Goal: Communication & Community: Answer question/provide support

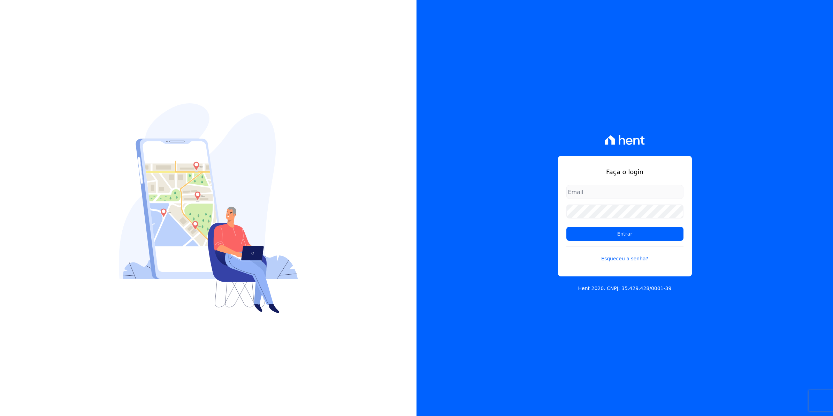
click at [588, 194] on input "email" at bounding box center [625, 192] width 117 height 14
type input "[EMAIL_ADDRESS][DOMAIN_NAME]"
click at [567, 227] on input "Entrar" at bounding box center [625, 234] width 117 height 14
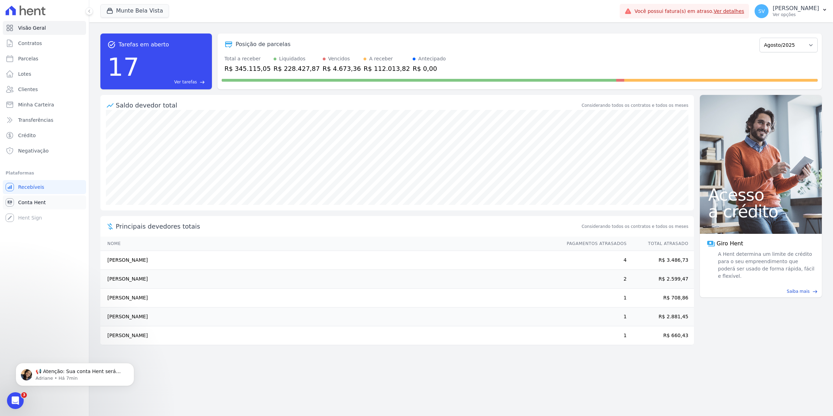
click at [30, 203] on span "Conta Hent" at bounding box center [32, 202] width 28 height 7
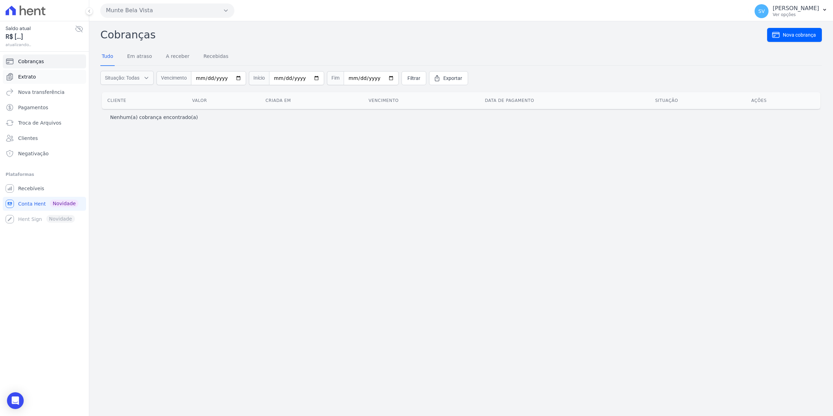
click at [30, 75] on span "Extrato" at bounding box center [27, 76] width 18 height 7
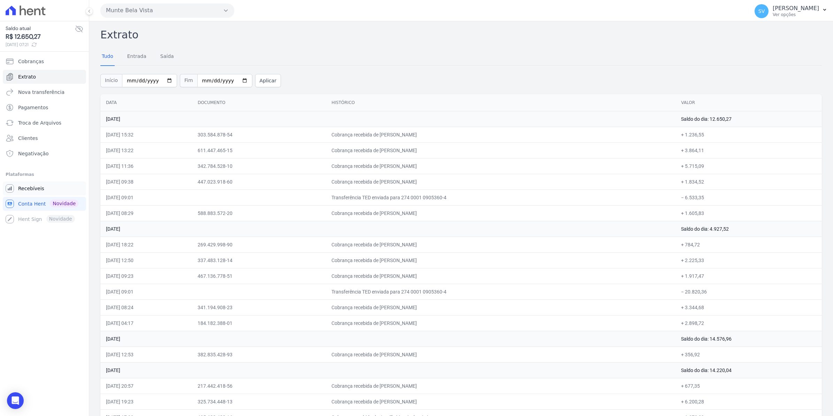
click at [32, 192] on link "Recebíveis" at bounding box center [44, 188] width 83 height 14
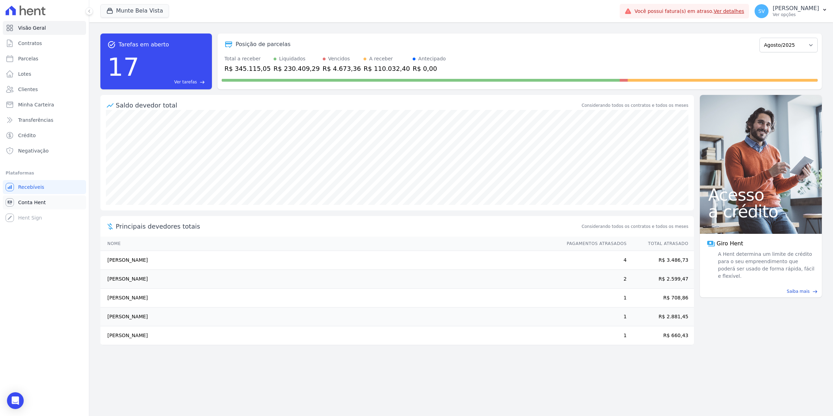
click at [20, 199] on span "Conta Hent" at bounding box center [32, 202] width 28 height 7
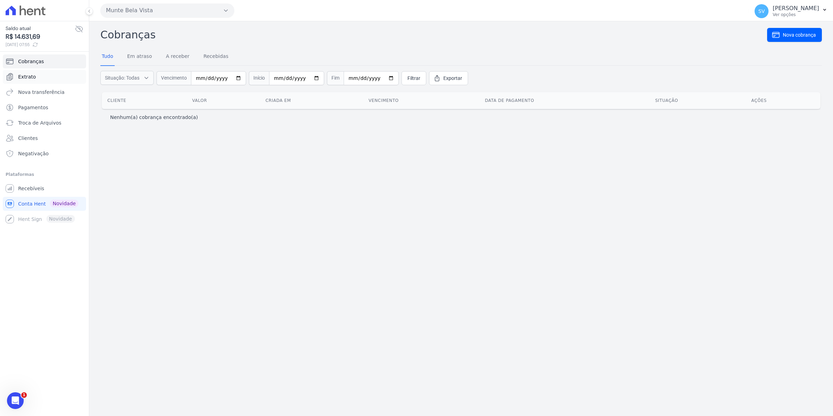
click at [30, 81] on link "Extrato" at bounding box center [44, 77] width 83 height 14
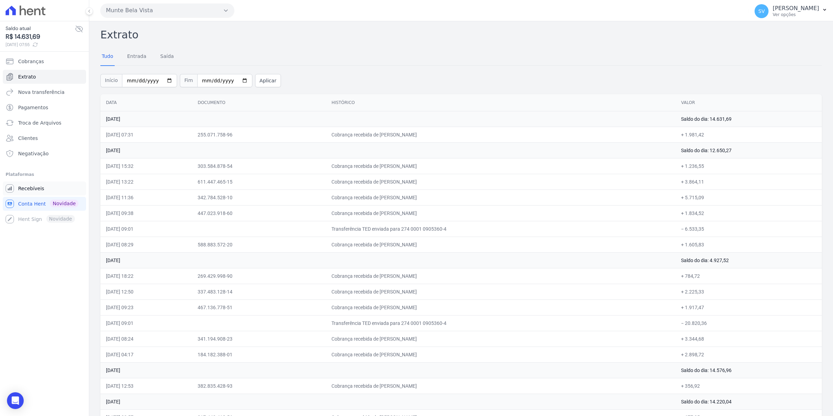
click at [29, 186] on span "Recebíveis" at bounding box center [31, 188] width 26 height 7
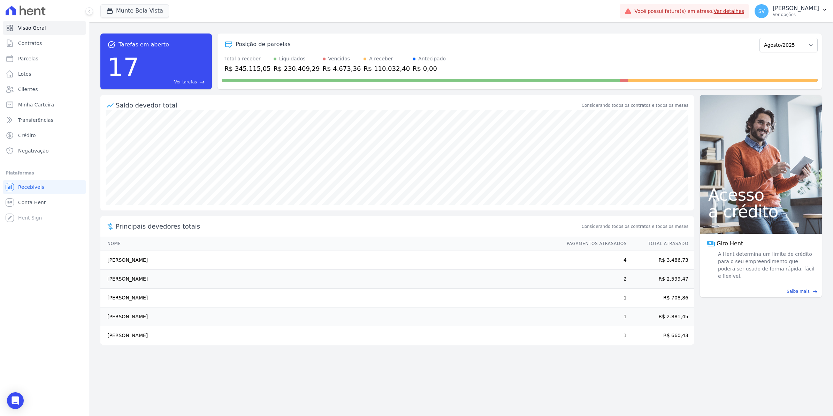
click at [769, 6] on span "SV" at bounding box center [762, 11] width 14 height 14
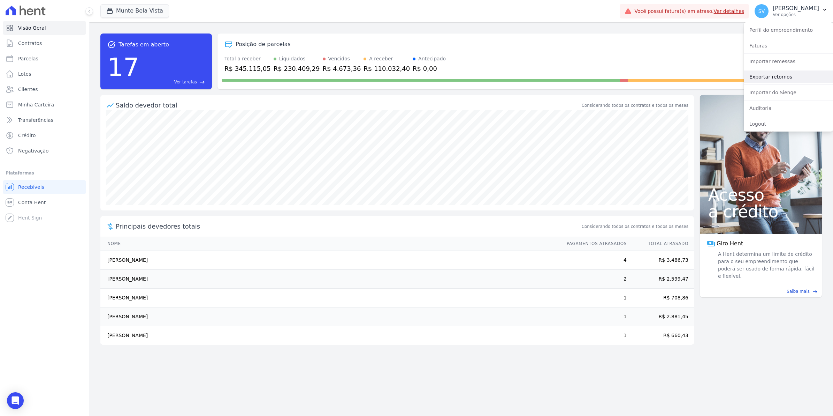
click at [763, 79] on link "Exportar retornos" at bounding box center [788, 76] width 89 height 13
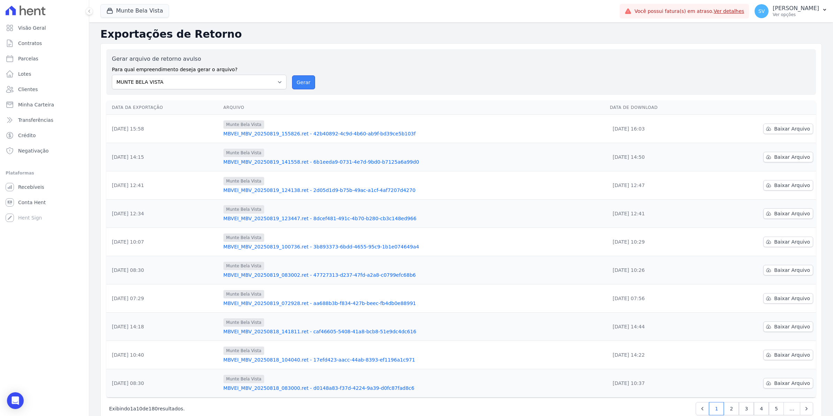
click at [298, 84] on button "Gerar" at bounding box center [303, 82] width 23 height 14
click at [783, 157] on span "Baixar Arquivo" at bounding box center [792, 156] width 36 height 7
click at [295, 82] on button "Gerar" at bounding box center [303, 82] width 23 height 14
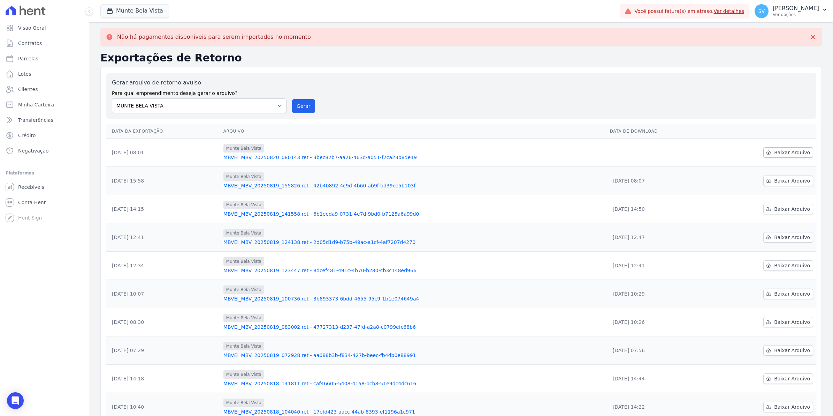
click at [778, 154] on span "Baixar Arquivo" at bounding box center [792, 152] width 36 height 7
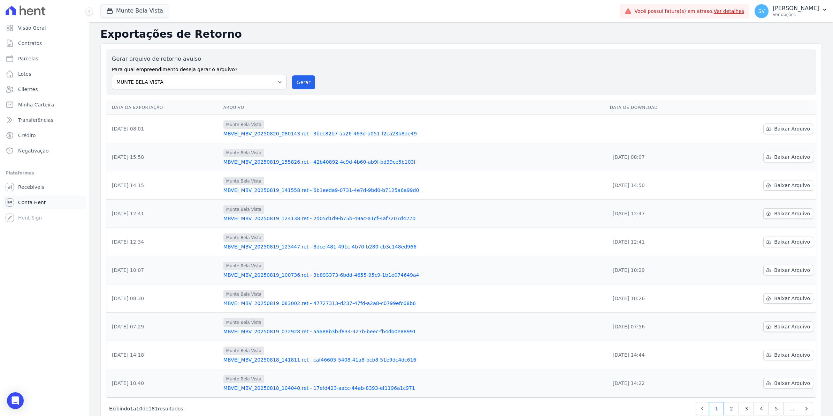
click at [20, 205] on span "Conta Hent" at bounding box center [32, 202] width 28 height 7
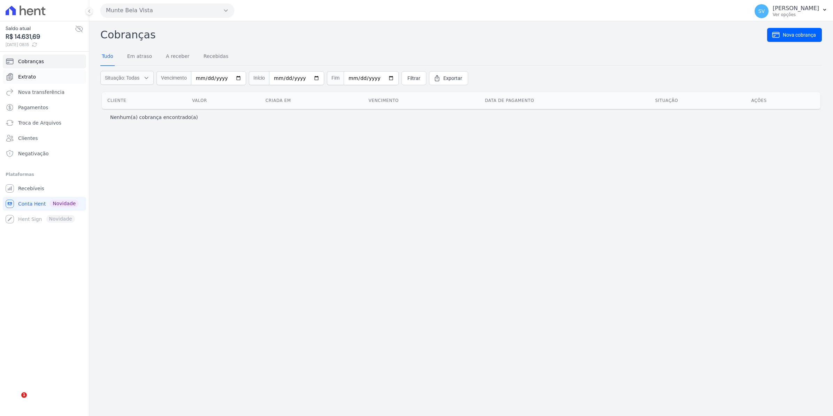
click at [32, 79] on span "Extrato" at bounding box center [27, 76] width 18 height 7
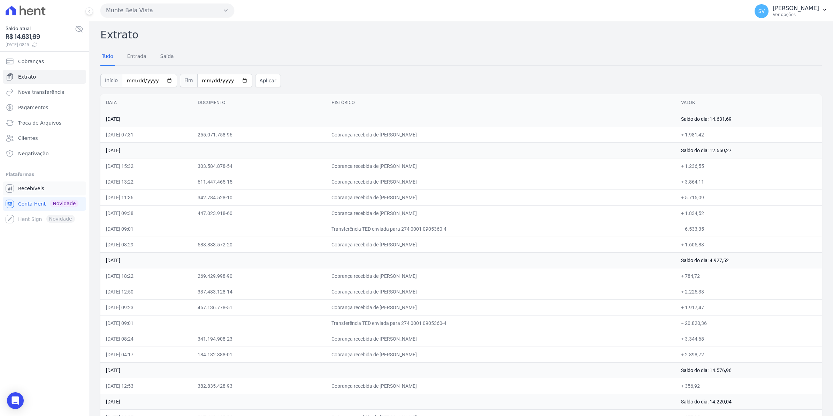
click at [23, 189] on span "Recebíveis" at bounding box center [31, 188] width 26 height 7
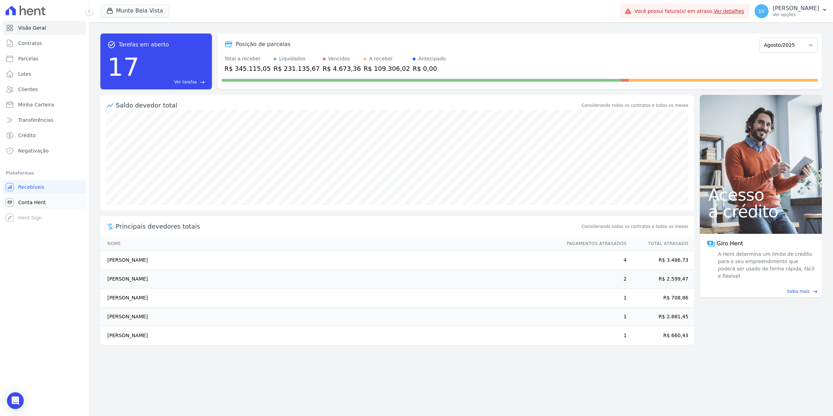
click at [29, 206] on link "Conta Hent" at bounding box center [44, 202] width 83 height 14
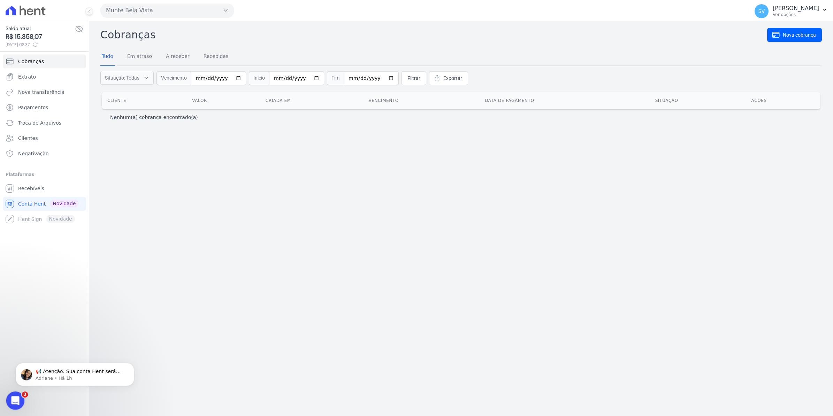
click at [14, 400] on icon "Abertura do Messenger da Intercom" at bounding box center [14, 399] width 5 height 6
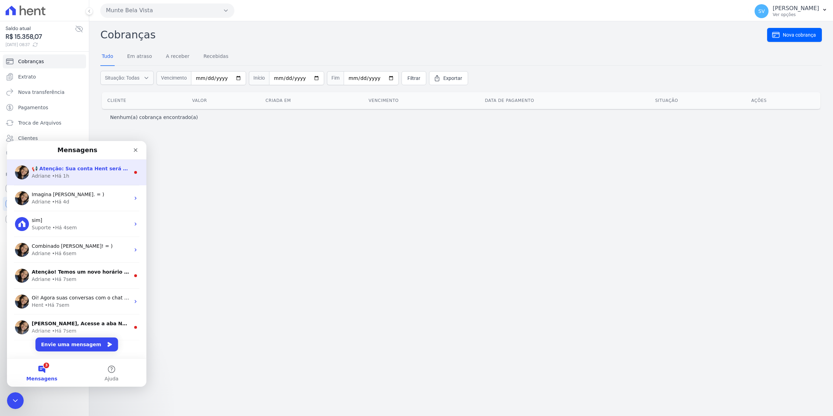
click at [66, 176] on div "Adriane • Há 1h" at bounding box center [81, 175] width 98 height 7
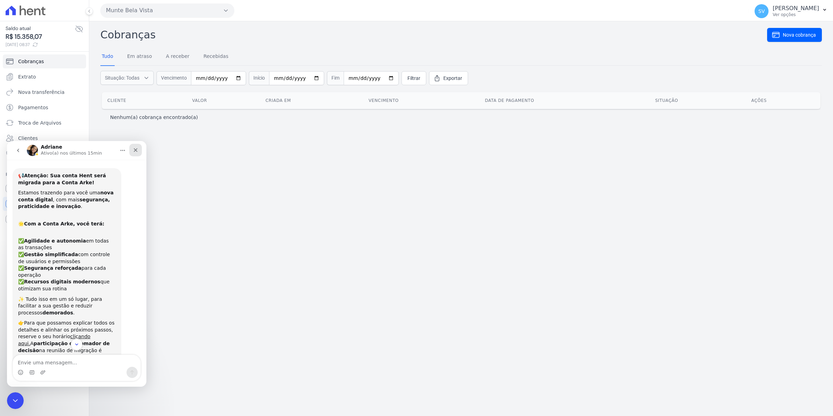
click at [134, 149] on icon "Fechar" at bounding box center [136, 150] width 6 height 6
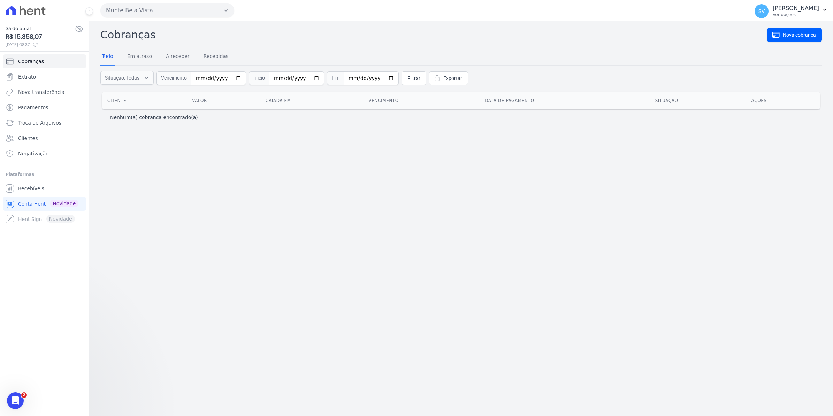
scroll to position [59, 0]
click at [12, 402] on icon "Abertura do Messenger da Intercom" at bounding box center [15, 400] width 12 height 12
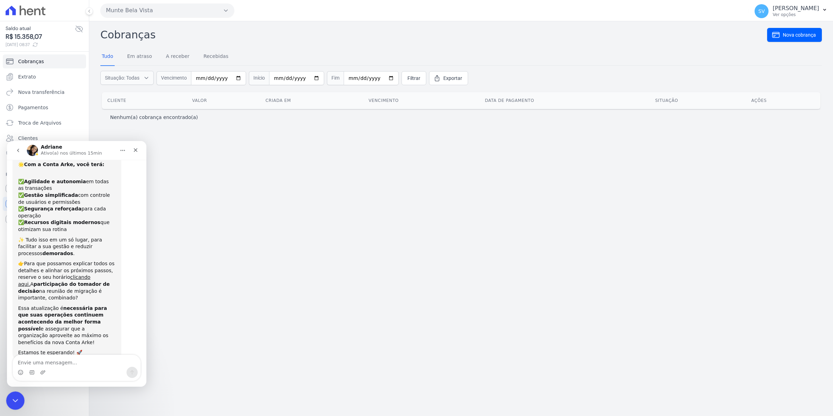
click at [13, 404] on div "Encerramento do Messenger da Intercom" at bounding box center [14, 399] width 17 height 17
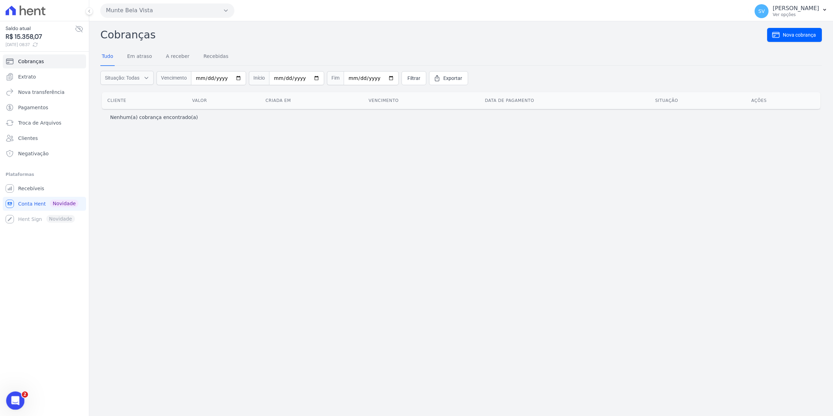
click at [19, 403] on div "Abertura do Messenger da Intercom" at bounding box center [14, 399] width 23 height 23
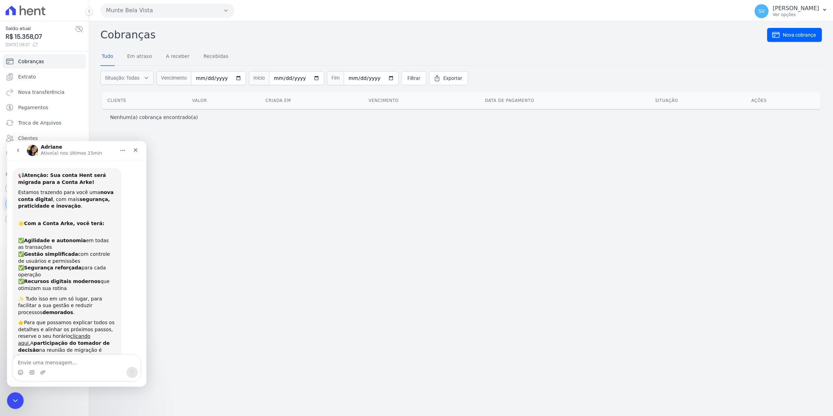
scroll to position [0, 0]
click at [122, 153] on button "Início" at bounding box center [122, 150] width 13 height 13
click at [252, 239] on div "Cobranças Nova cobrança Tudo Em atraso A receber Recebidas Situação: Todas Em a…" at bounding box center [461, 218] width 744 height 394
drag, startPoint x: 143, startPoint y: 285, endPoint x: 154, endPoint y: 380, distance: 95.8
click at [16, 149] on icon "go back" at bounding box center [18, 150] width 6 height 6
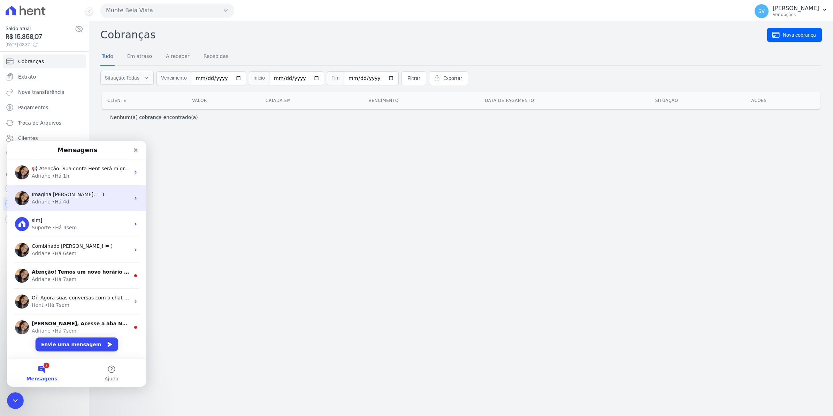
click at [60, 198] on div "• Há 4d" at bounding box center [60, 201] width 17 height 7
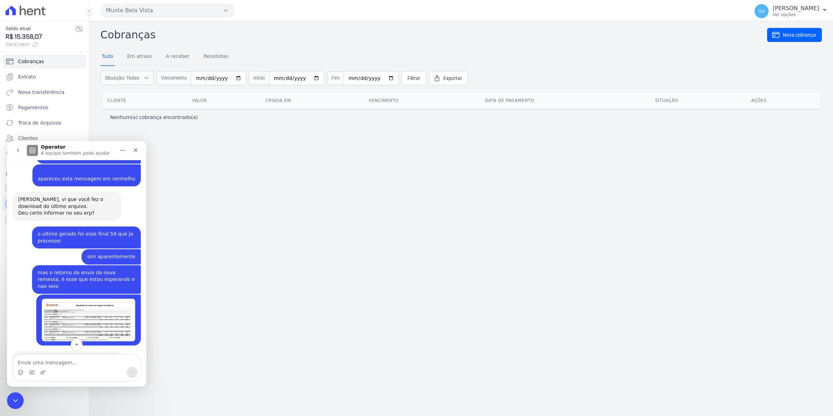
scroll to position [5534, 0]
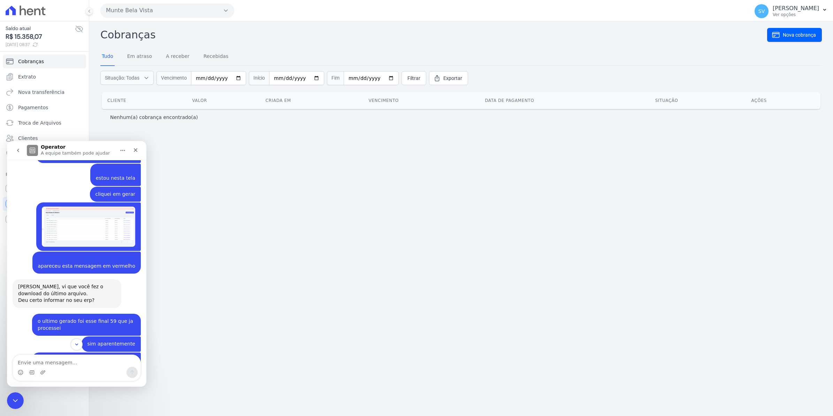
click at [70, 386] on img "Simone diz…" at bounding box center [88, 407] width 93 height 43
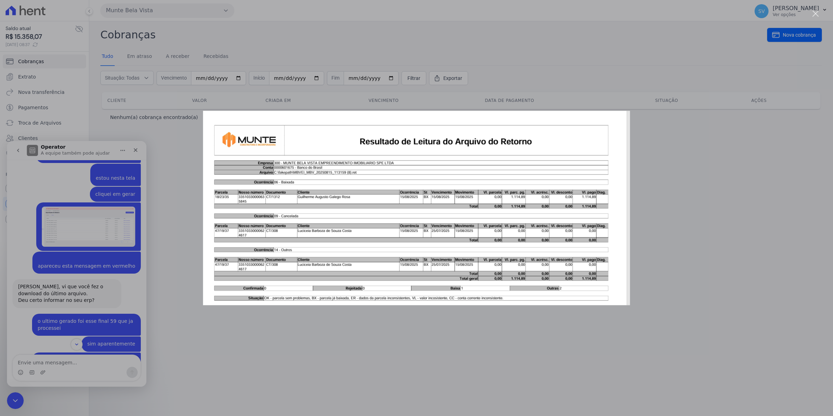
click at [387, 220] on img "Fechar" at bounding box center [416, 208] width 427 height 194
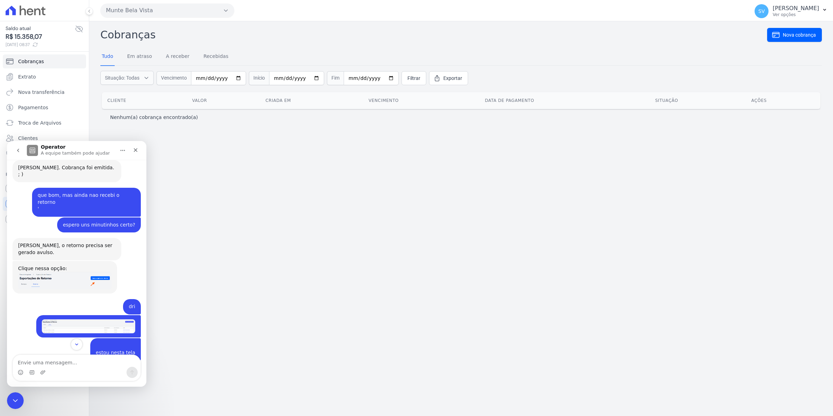
scroll to position [5316, 0]
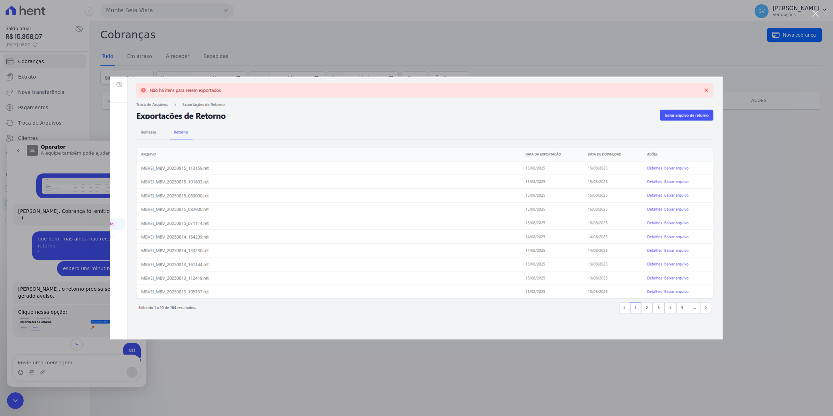
scroll to position [0, 0]
click at [60, 308] on div "Messenger da Intercom" at bounding box center [416, 208] width 833 height 416
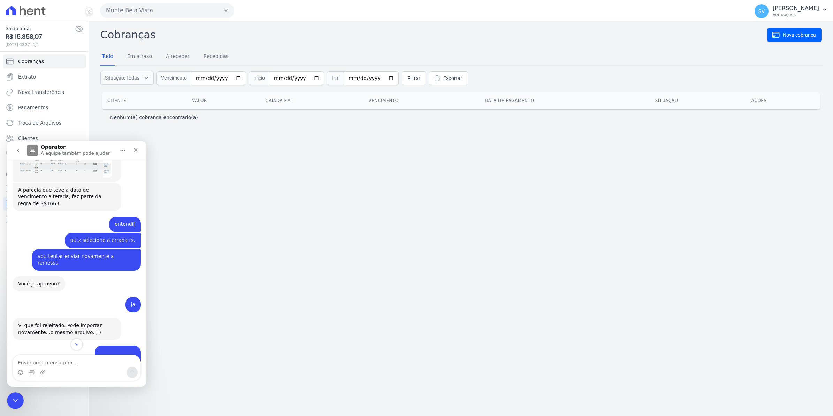
scroll to position [4837, 0]
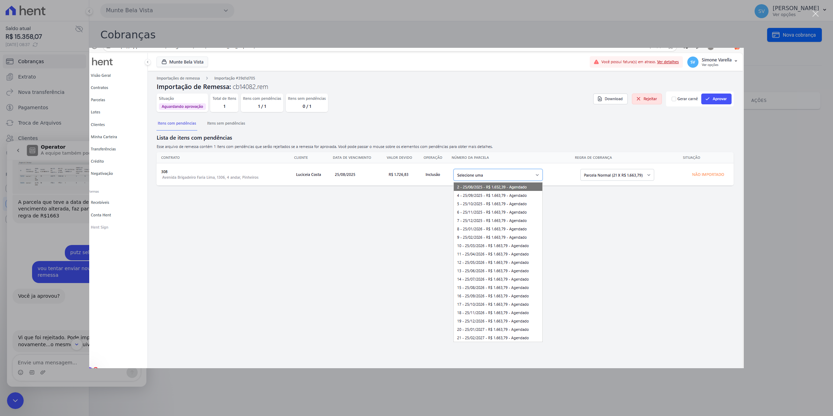
click at [712, 210] on img "Fechar" at bounding box center [416, 208] width 655 height 320
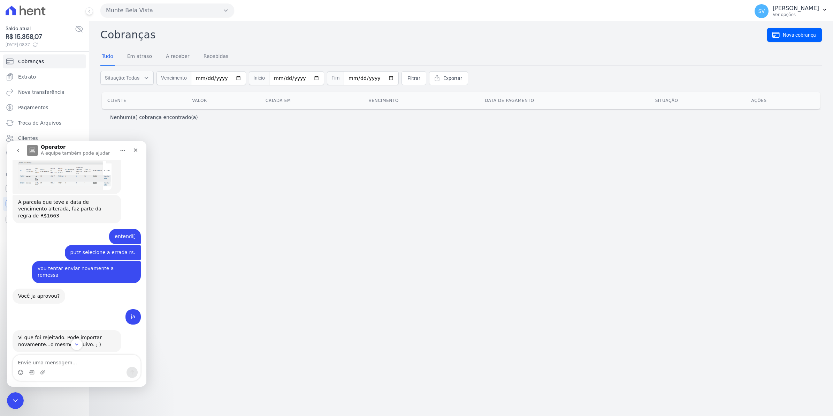
drag, startPoint x: 188, startPoint y: 170, endPoint x: 175, endPoint y: 144, distance: 29.5
click at [189, 169] on div "Cobranças Nova cobrança Tudo Em atraso A receber Recebidas Situação: Todas Em a…" at bounding box center [461, 218] width 744 height 394
click at [135, 150] on icon "Fechar" at bounding box center [136, 150] width 4 height 4
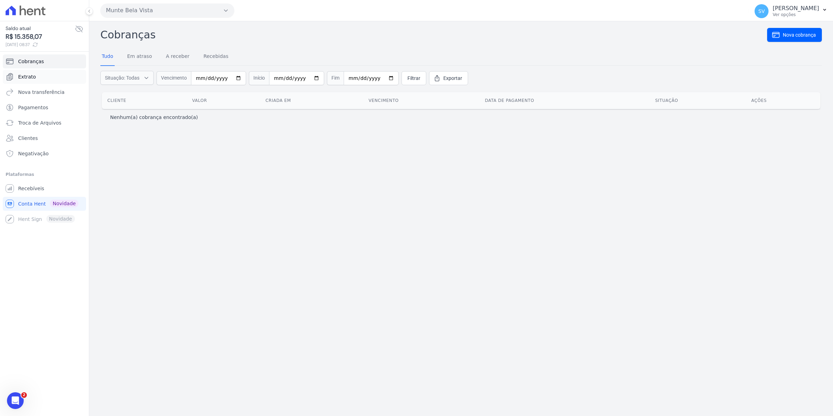
click at [22, 79] on span "Extrato" at bounding box center [27, 76] width 18 height 7
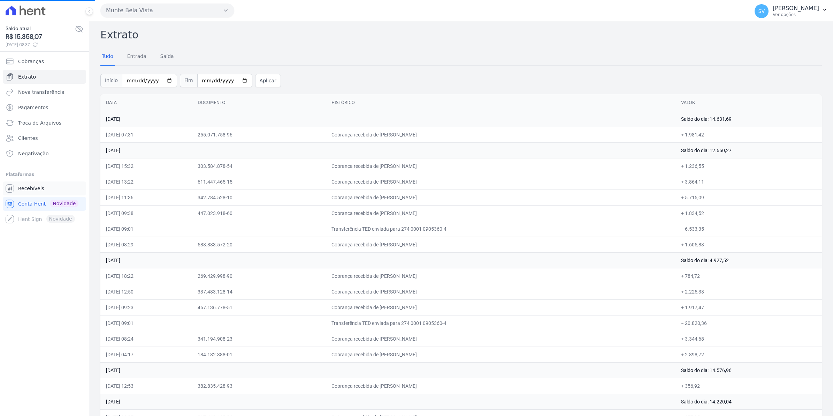
click at [33, 191] on span "Recebíveis" at bounding box center [31, 188] width 26 height 7
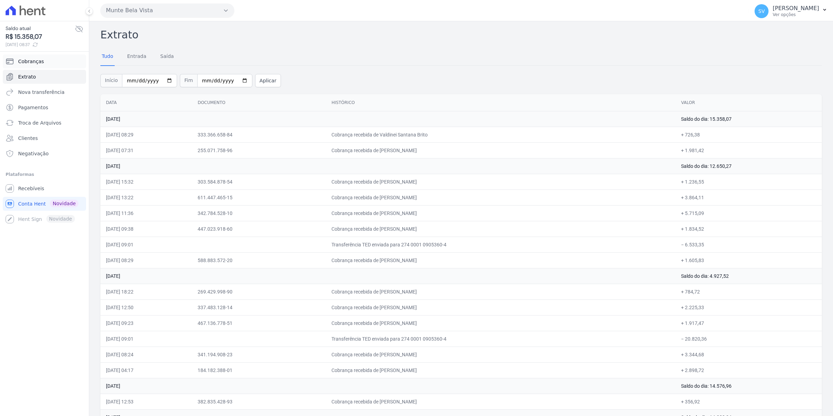
click at [32, 60] on span "Cobranças" at bounding box center [31, 61] width 26 height 7
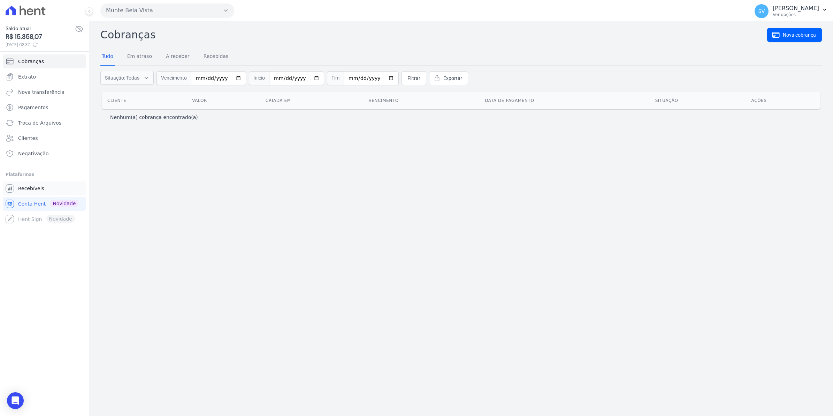
click at [35, 182] on link "Recebíveis" at bounding box center [44, 188] width 83 height 14
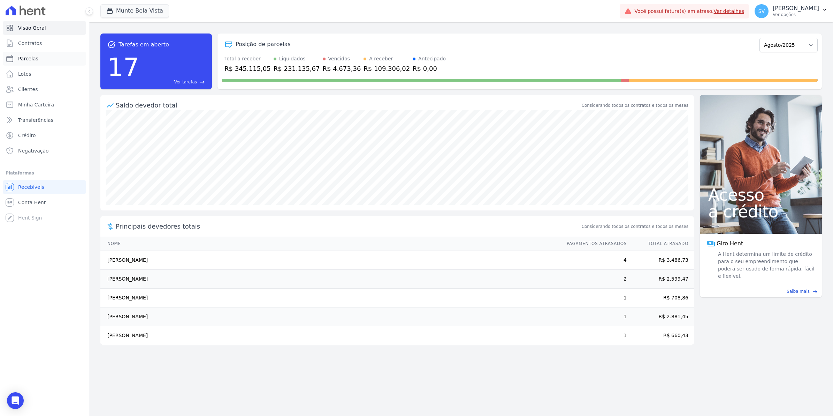
click at [35, 60] on span "Parcelas" at bounding box center [28, 58] width 20 height 7
select select
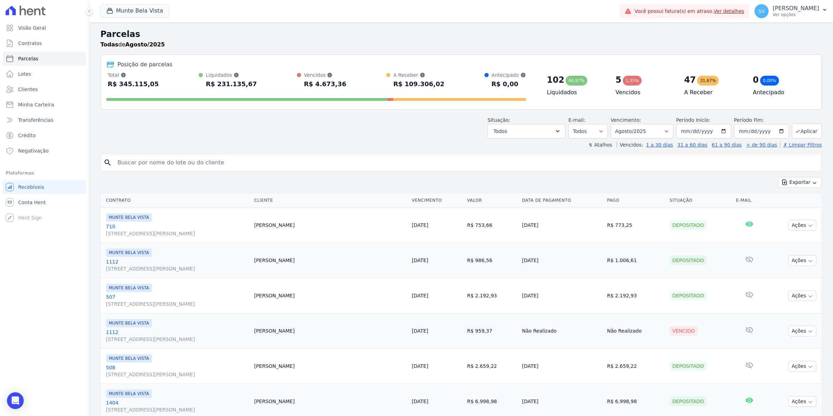
click at [141, 165] on input "search" at bounding box center [466, 163] width 706 height 14
type input "308"
select select
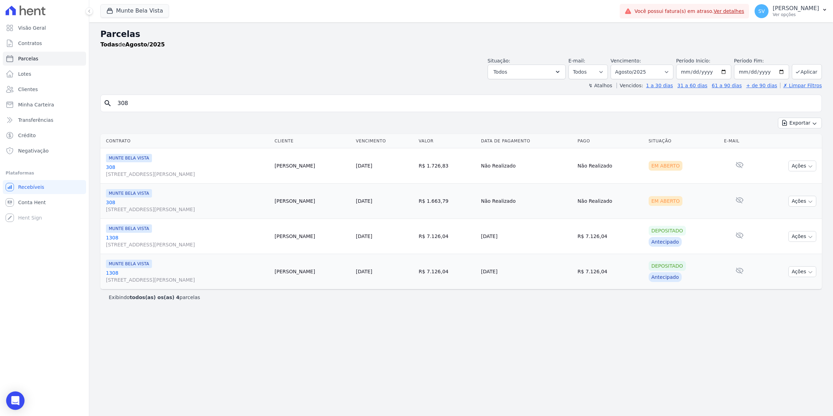
click at [20, 409] on body "Visão Geral Contratos [GEOGRAPHIC_DATA] Lotes Clientes Minha Carteira Transferê…" at bounding box center [416, 208] width 833 height 416
click at [15, 400] on icon "Abertura do Messenger da Intercom" at bounding box center [14, 399] width 5 height 6
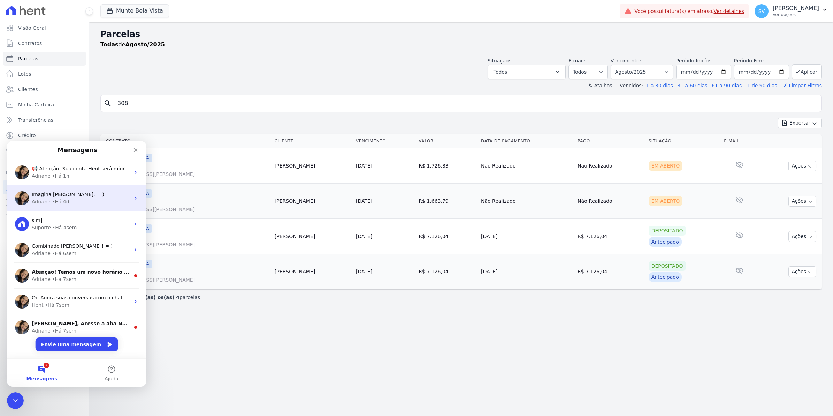
click at [49, 198] on div "Adriane • Há 4d" at bounding box center [81, 201] width 98 height 7
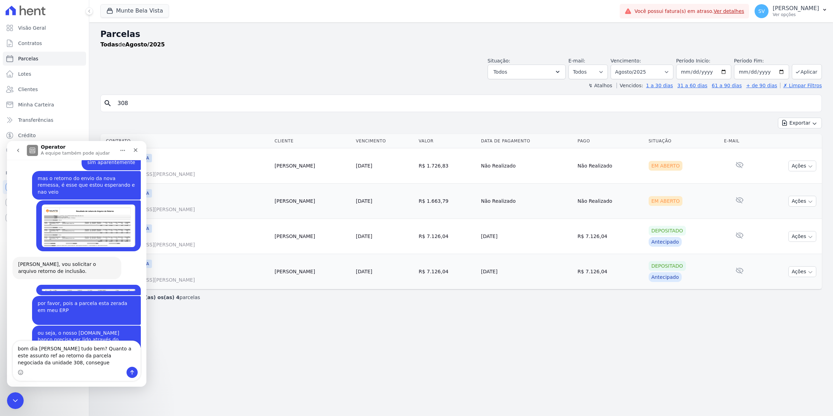
scroll to position [5723, 0]
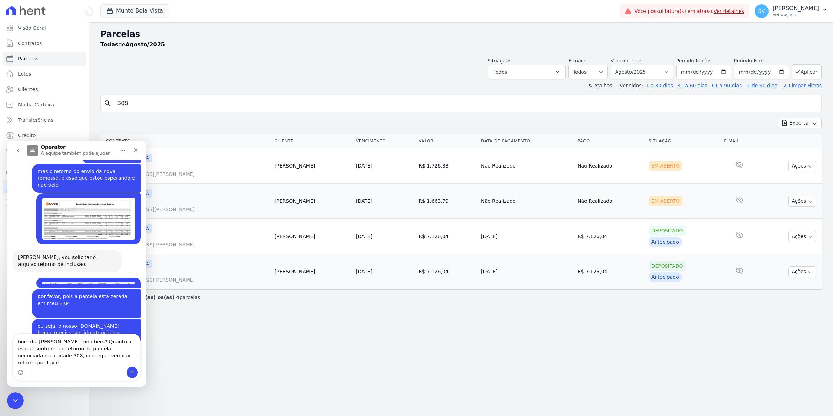
type textarea "bom dia [PERSON_NAME] tudo bem? Quanto a este assunto ref ao retorno da parcela…"
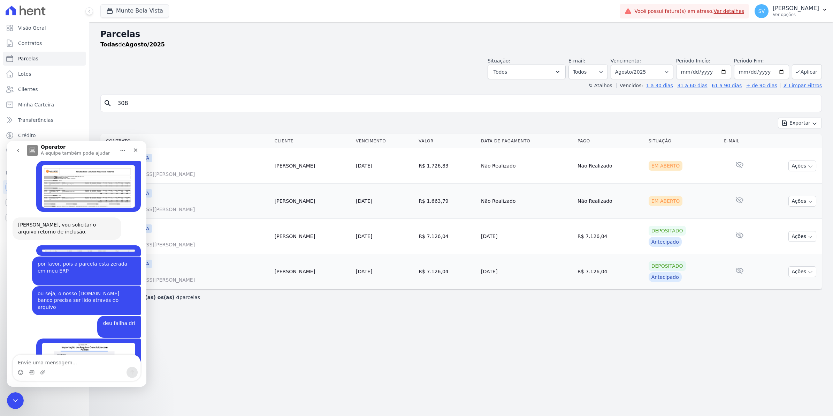
scroll to position [5759, 0]
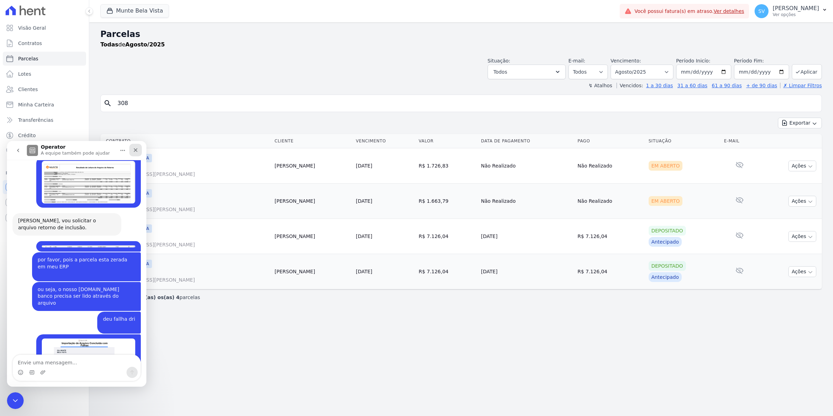
click at [133, 153] on div "Fechar" at bounding box center [135, 150] width 13 height 13
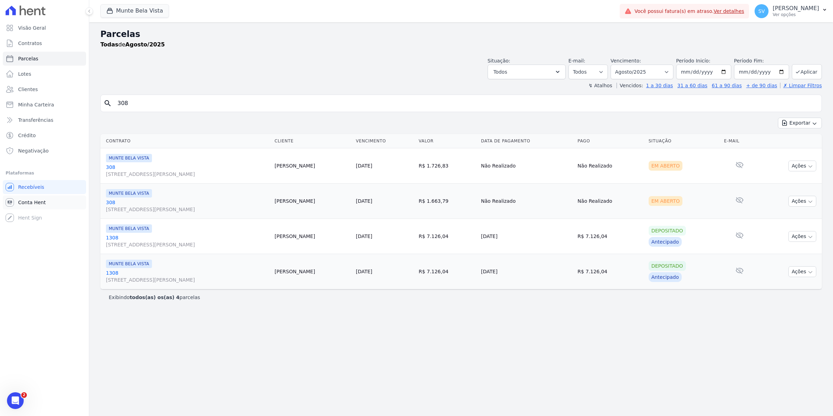
click at [32, 202] on span "Conta Hent" at bounding box center [32, 202] width 28 height 7
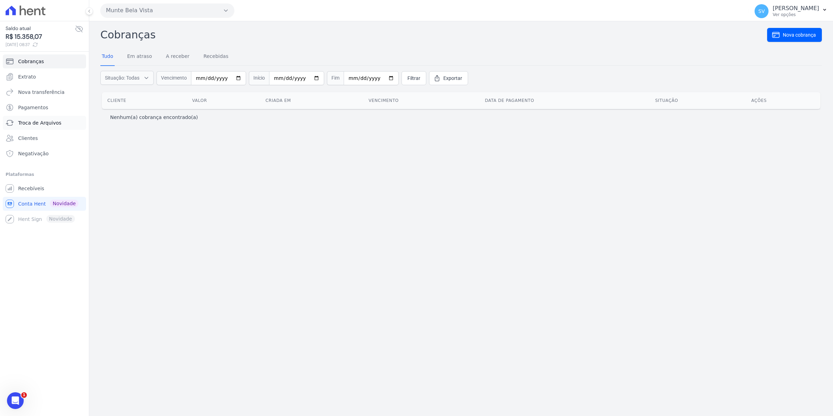
click at [30, 122] on span "Troca de Arquivos" at bounding box center [39, 122] width 43 height 7
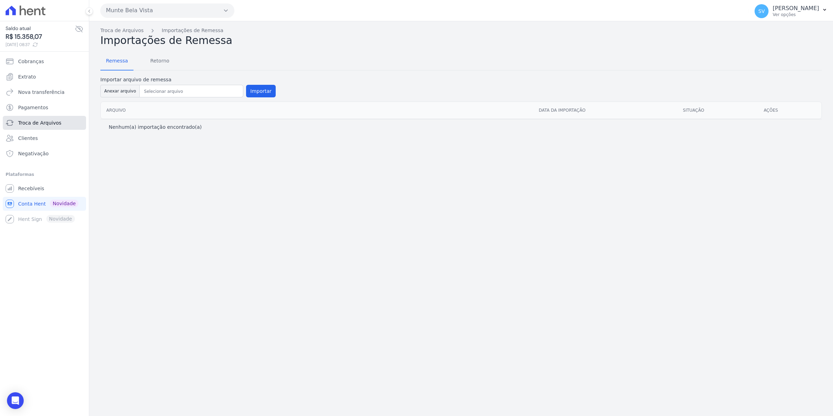
click at [29, 125] on span "Troca de Arquivos" at bounding box center [39, 122] width 43 height 7
click at [156, 112] on th "Arquivo" at bounding box center [317, 110] width 433 height 17
drag, startPoint x: 156, startPoint y: 112, endPoint x: 150, endPoint y: 62, distance: 50.5
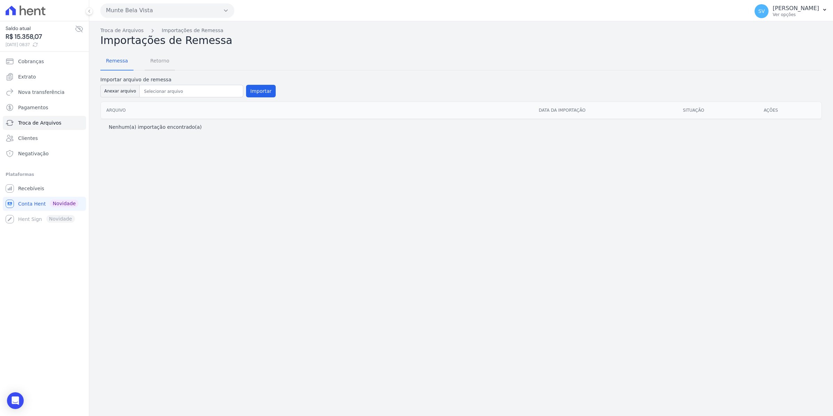
click at [150, 62] on span "Retorno" at bounding box center [160, 61] width 28 height 14
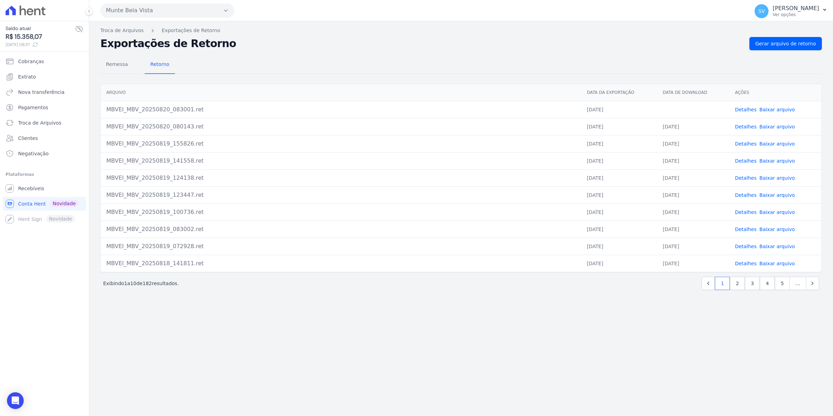
click at [753, 109] on link "Detalhes" at bounding box center [746, 110] width 22 height 6
click at [37, 192] on span "Recebíveis" at bounding box center [31, 188] width 26 height 7
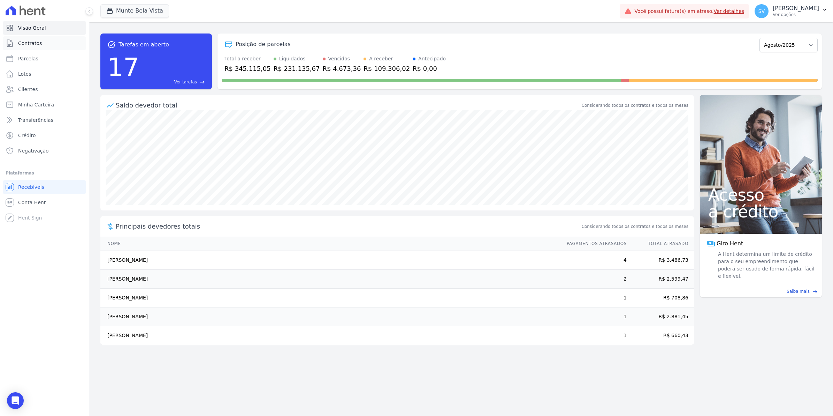
click at [23, 39] on link "Contratos" at bounding box center [44, 43] width 83 height 14
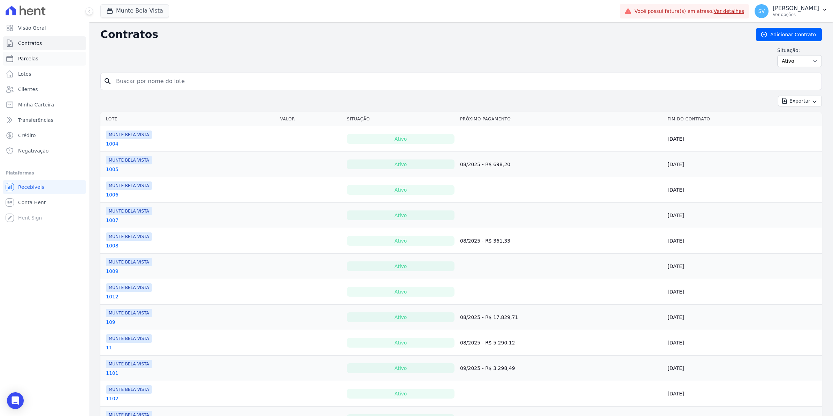
click at [25, 58] on span "Parcelas" at bounding box center [28, 58] width 20 height 7
select select
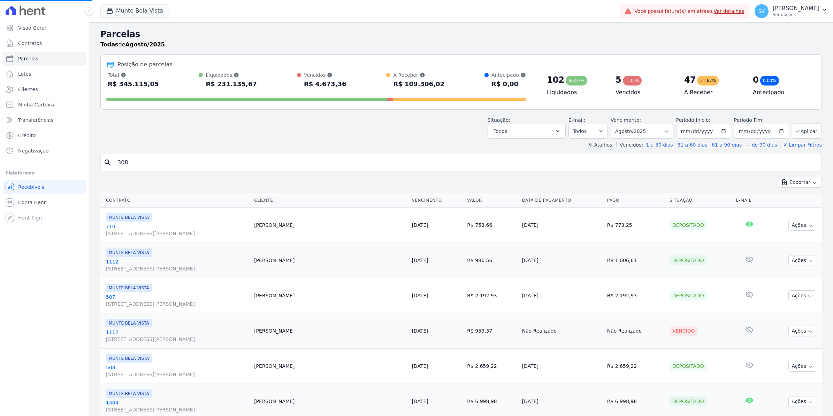
select select
click at [21, 43] on span "Contratos" at bounding box center [30, 43] width 24 height 7
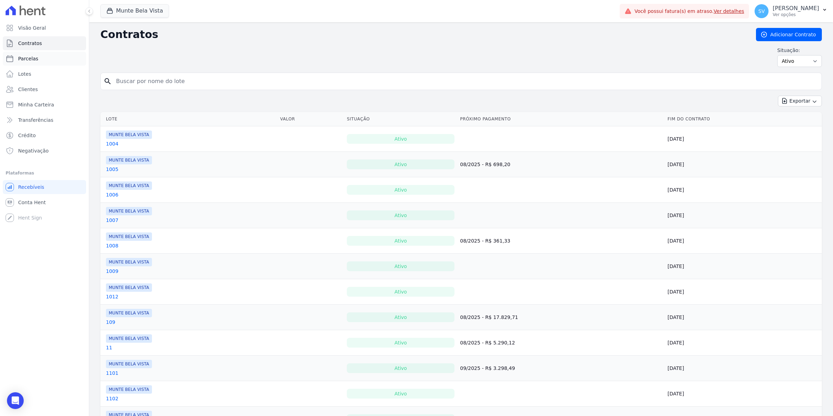
click at [24, 58] on span "Parcelas" at bounding box center [28, 58] width 20 height 7
select select
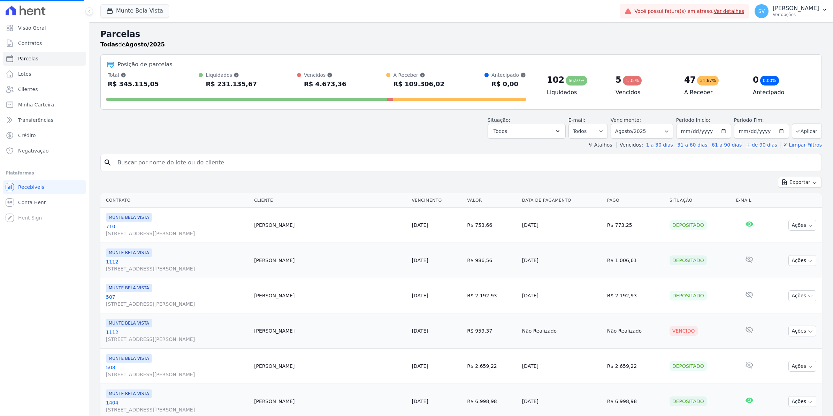
select select
click at [142, 162] on input "search" at bounding box center [466, 163] width 706 height 14
type input "308"
select select
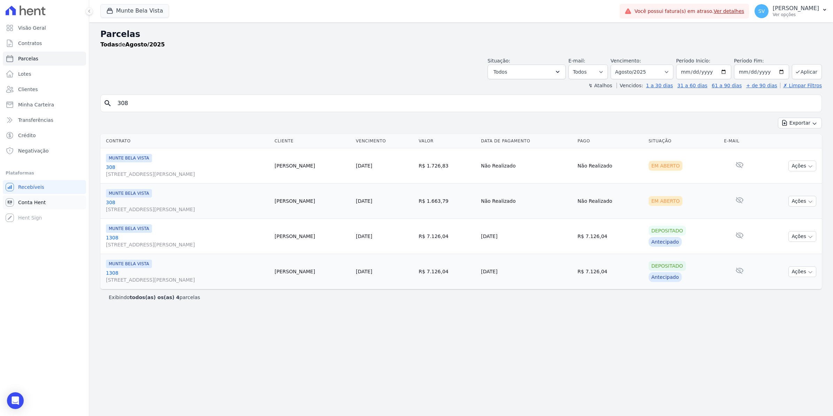
click at [28, 203] on span "Conta Hent" at bounding box center [32, 202] width 28 height 7
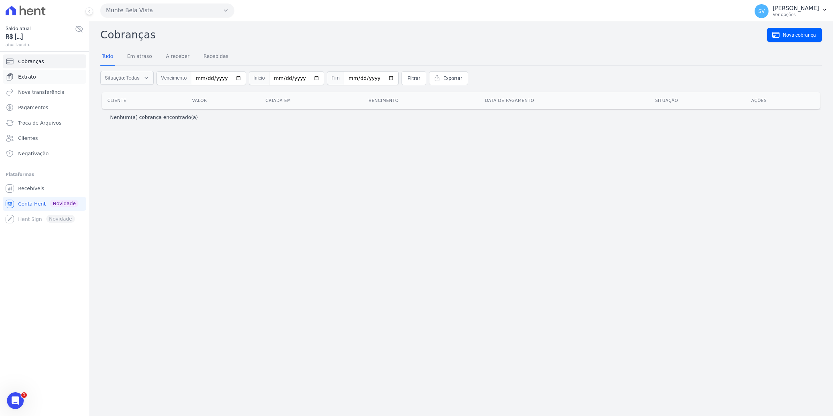
click at [16, 77] on link "Extrato" at bounding box center [44, 77] width 83 height 14
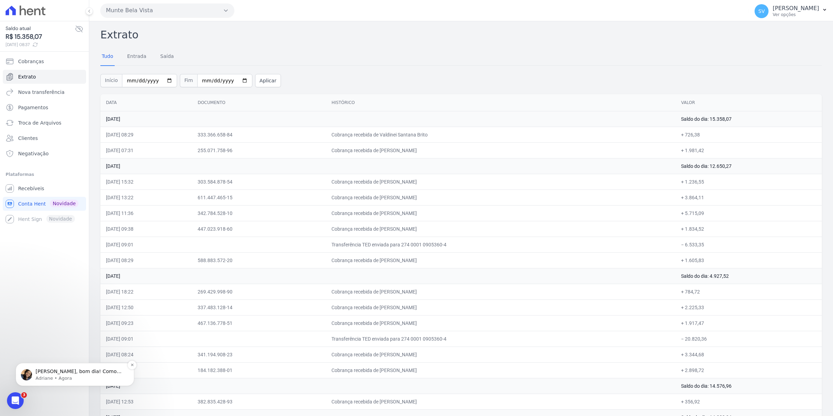
click at [45, 370] on p "[PERSON_NAME], bom dia! Como vai?" at bounding box center [81, 371] width 90 height 7
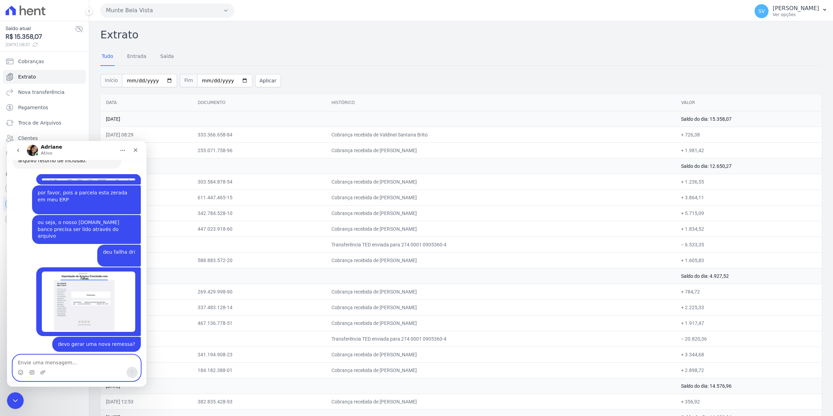
scroll to position [1, 0]
click at [135, 148] on icon "Fechar" at bounding box center [136, 150] width 6 height 6
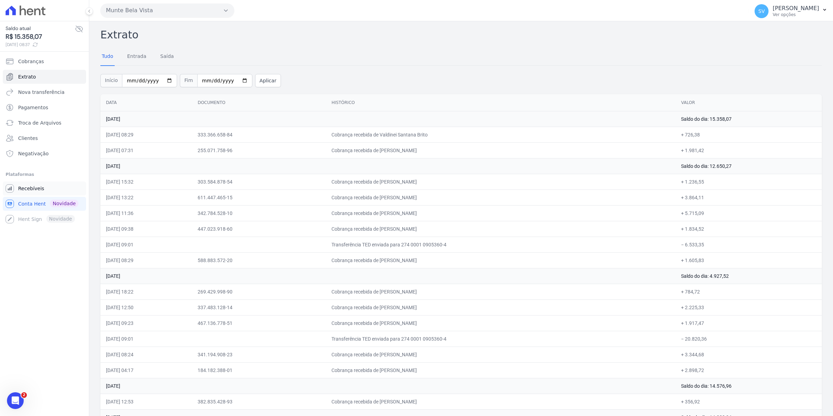
scroll to position [5736, 0]
click at [22, 191] on span "Recebíveis" at bounding box center [31, 188] width 26 height 7
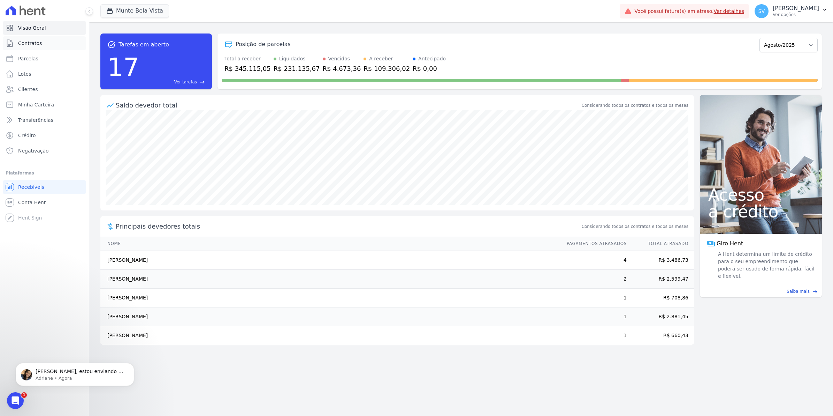
click at [37, 47] on link "Contratos" at bounding box center [44, 43] width 83 height 14
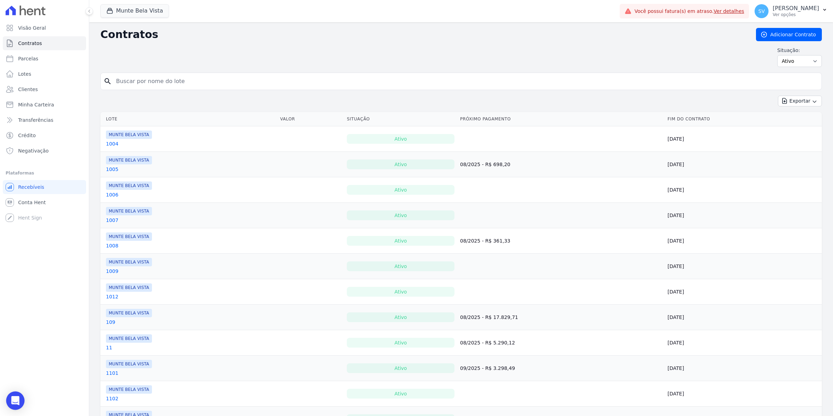
click at [14, 405] on div "Open Intercom Messenger" at bounding box center [15, 400] width 18 height 18
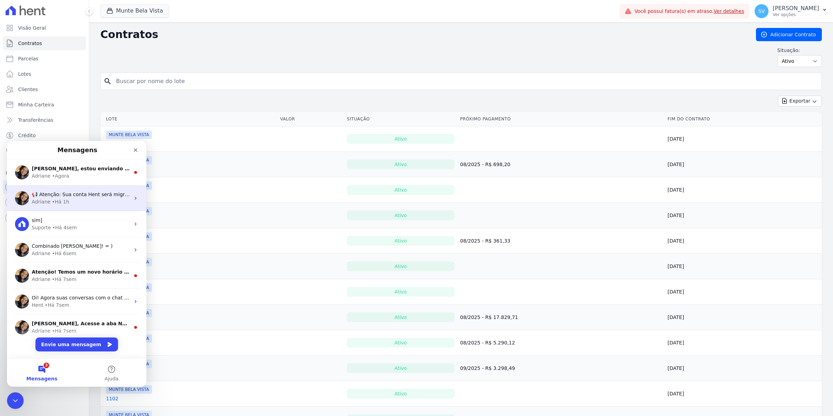
click at [53, 202] on div "• Há 1h" at bounding box center [60, 201] width 17 height 7
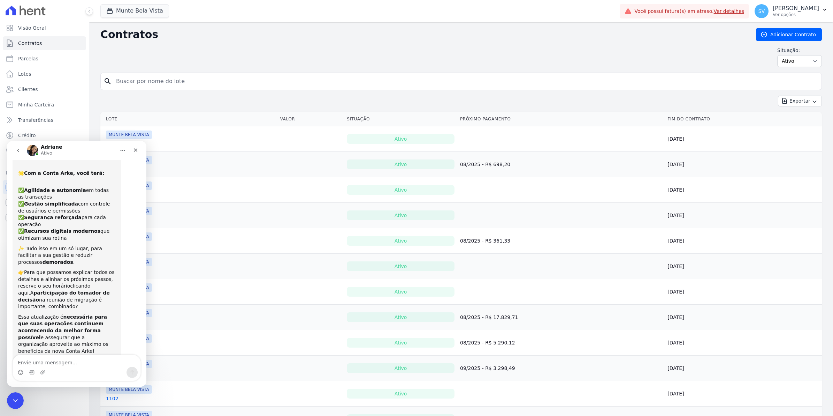
scroll to position [59, 0]
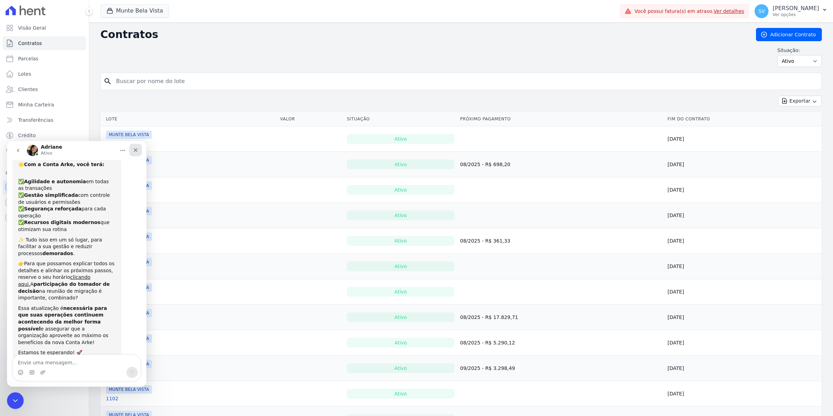
click at [133, 149] on icon "Fechar" at bounding box center [136, 150] width 6 height 6
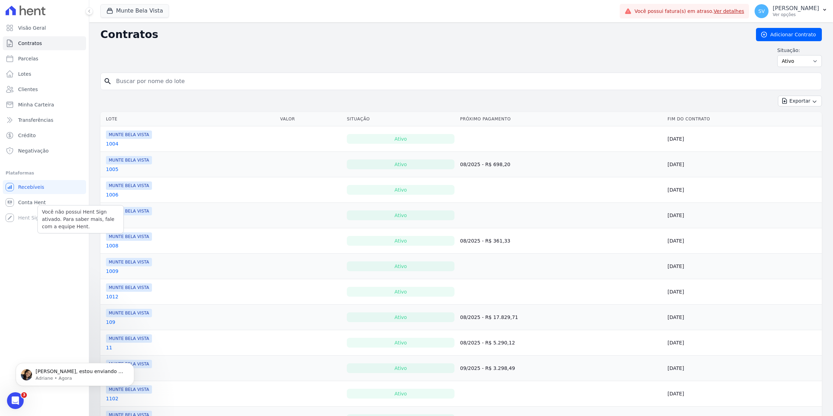
scroll to position [0, 0]
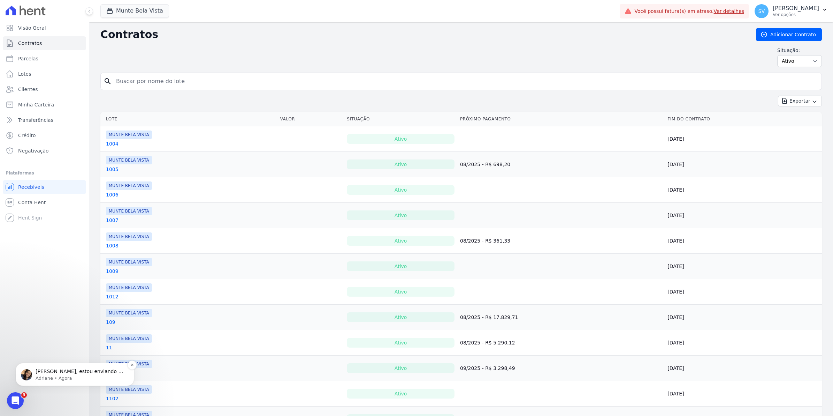
click at [55, 375] on p "Adriane • Agora" at bounding box center [81, 378] width 90 height 6
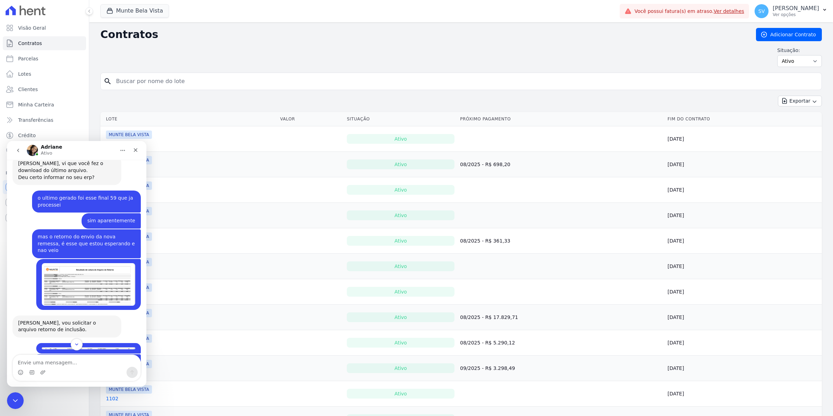
scroll to position [5684, 0]
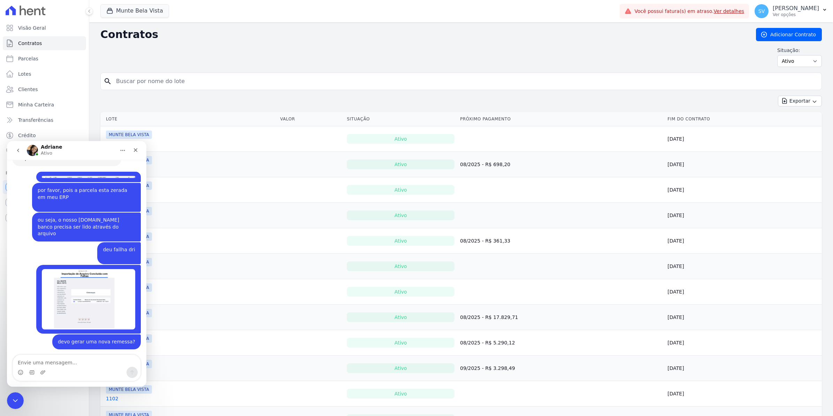
click at [59, 357] on textarea "Envie uma mensagem..." at bounding box center [77, 361] width 128 height 12
type textarea "maravilha, DRI mas por que será que deu esse problema?"
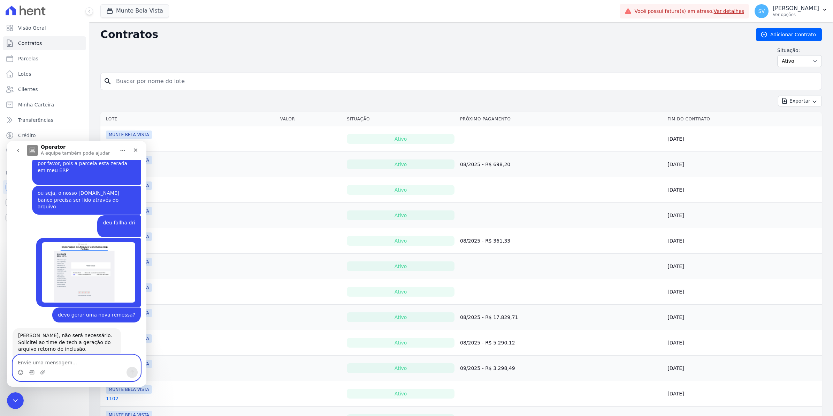
scroll to position [5712, 0]
type textarea "s"
click at [136, 147] on icon "Fechar" at bounding box center [136, 150] width 6 height 6
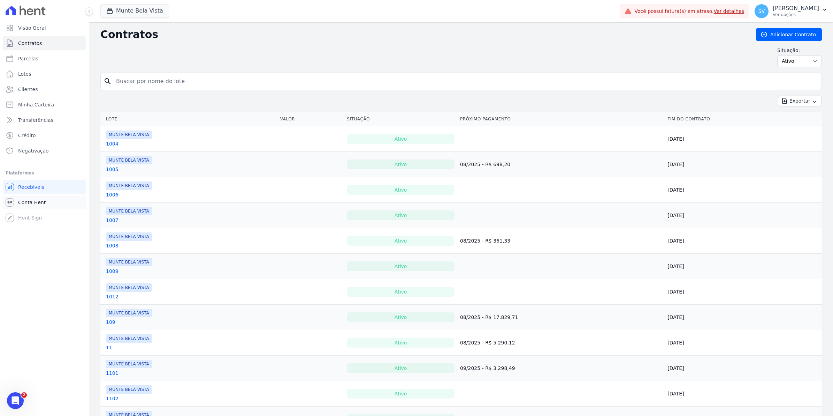
click at [30, 202] on span "Conta Hent" at bounding box center [32, 202] width 28 height 7
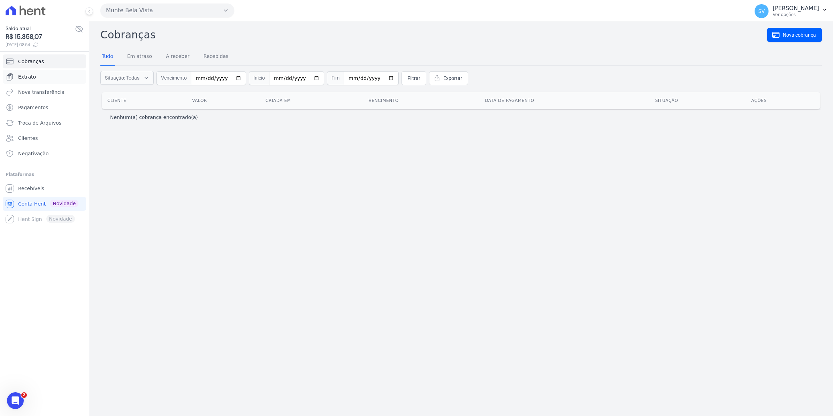
click at [29, 74] on span "Extrato" at bounding box center [27, 76] width 18 height 7
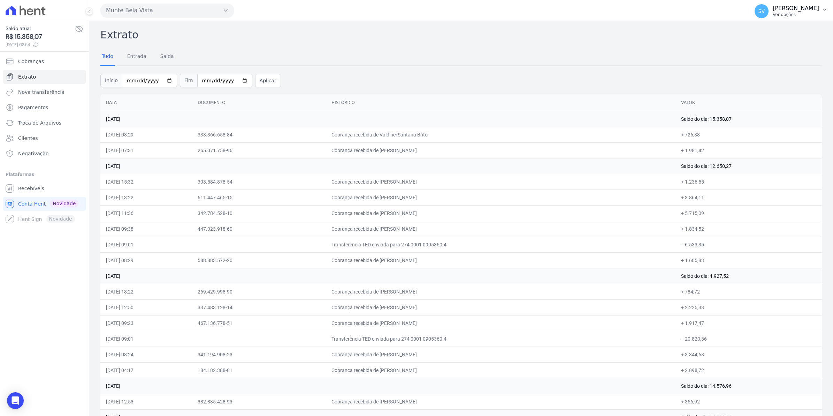
click at [767, 16] on span "SV" at bounding box center [762, 11] width 14 height 14
click at [35, 188] on span "Recebíveis" at bounding box center [31, 188] width 26 height 7
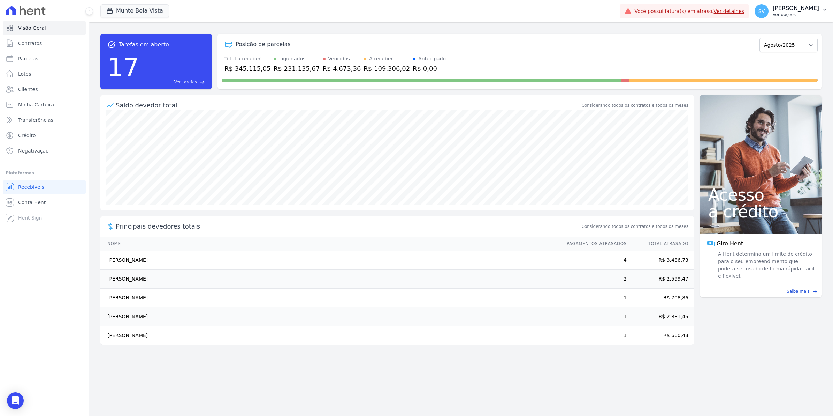
click at [769, 5] on span "SV" at bounding box center [762, 11] width 14 height 14
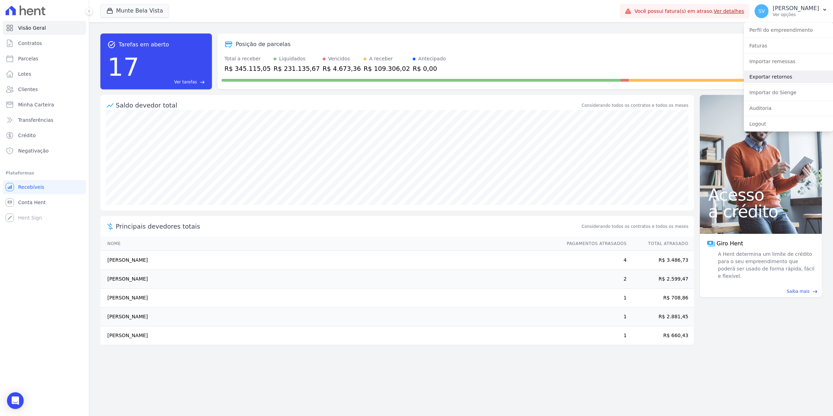
click at [767, 76] on link "Exportar retornos" at bounding box center [788, 76] width 89 height 13
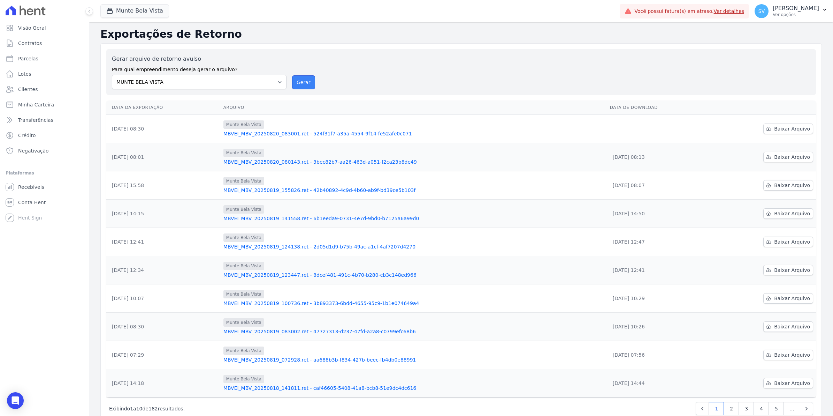
click at [304, 79] on button "Gerar" at bounding box center [303, 82] width 23 height 14
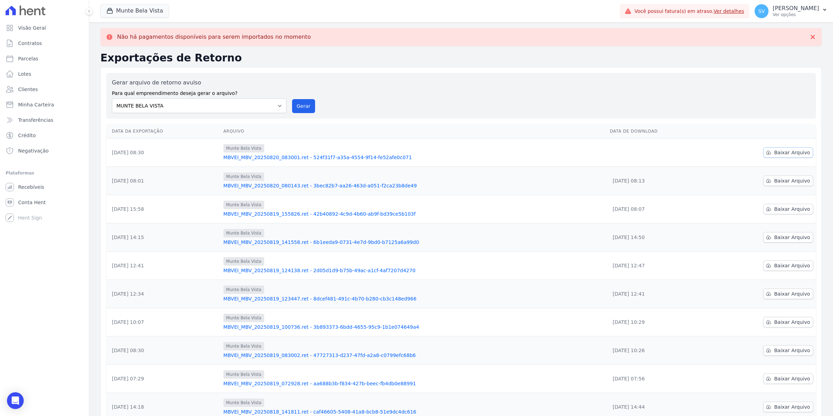
click at [787, 154] on span "Baixar Arquivo" at bounding box center [792, 152] width 36 height 7
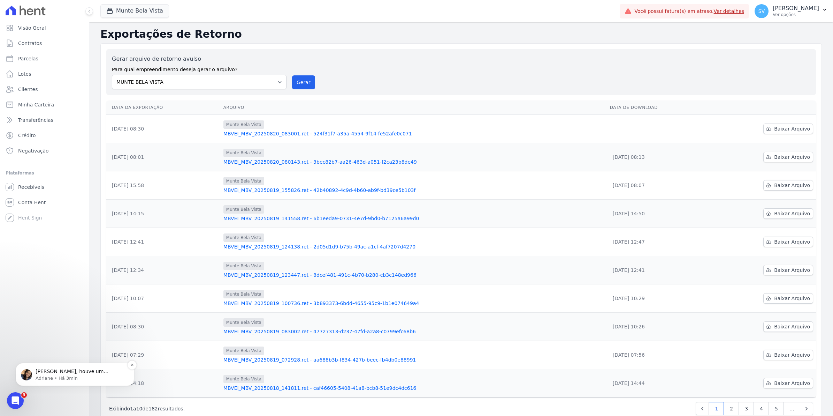
click at [51, 375] on p "Adriane • Há 3min" at bounding box center [81, 378] width 90 height 6
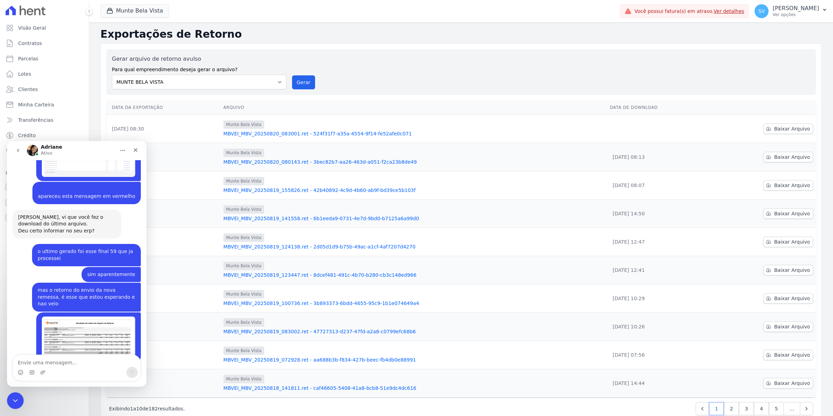
scroll to position [5696, 0]
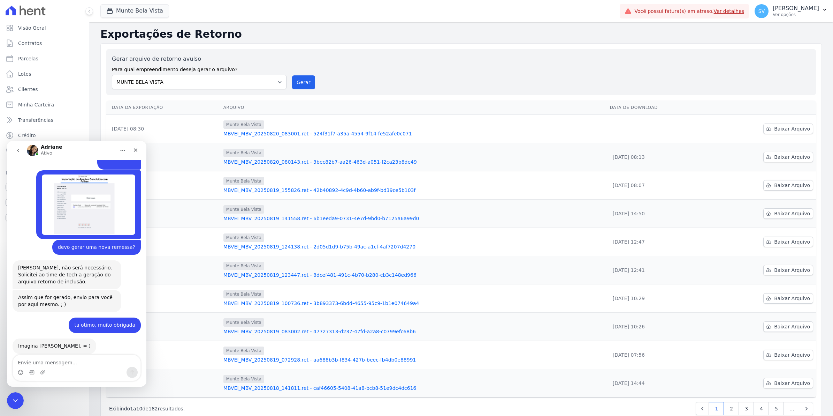
click at [43, 357] on textarea "Envie uma mensagem..." at bounding box center [77, 361] width 128 height 12
type textarea "A"
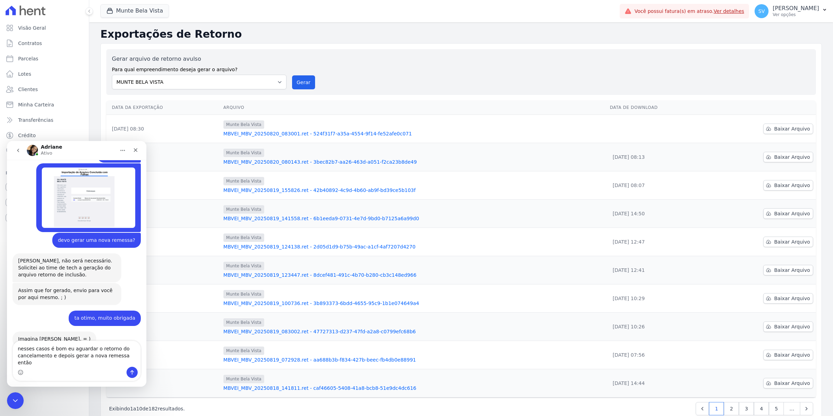
type textarea "nesses casos é bom eu aguardar o retorno do cancelamento e depois gerar a nova …"
click at [18, 354] on textarea "nesses casos é bom eu aguardar o retorno do cancelamento e depois gerar a nova …" at bounding box center [77, 354] width 128 height 26
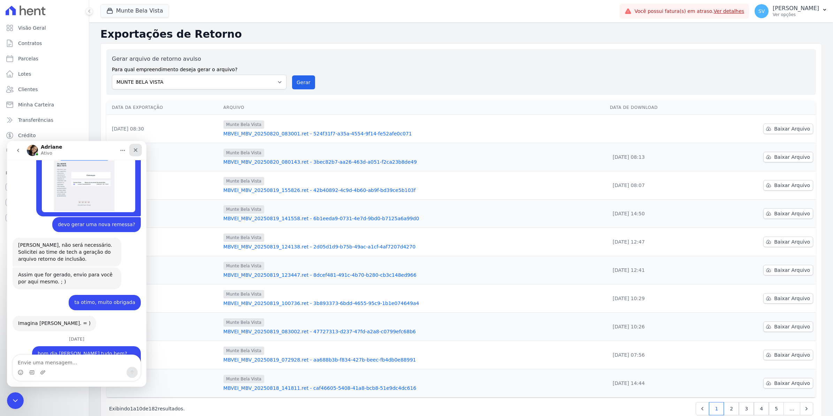
click at [136, 150] on icon "Fechar" at bounding box center [136, 150] width 4 height 4
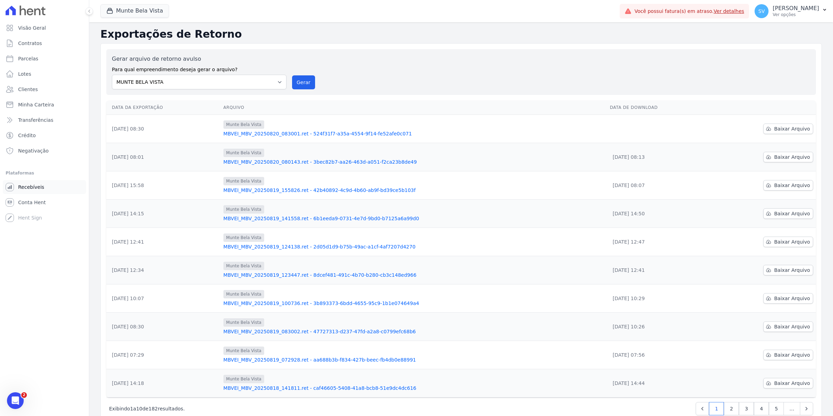
click at [25, 192] on link "Recebíveis" at bounding box center [44, 187] width 83 height 14
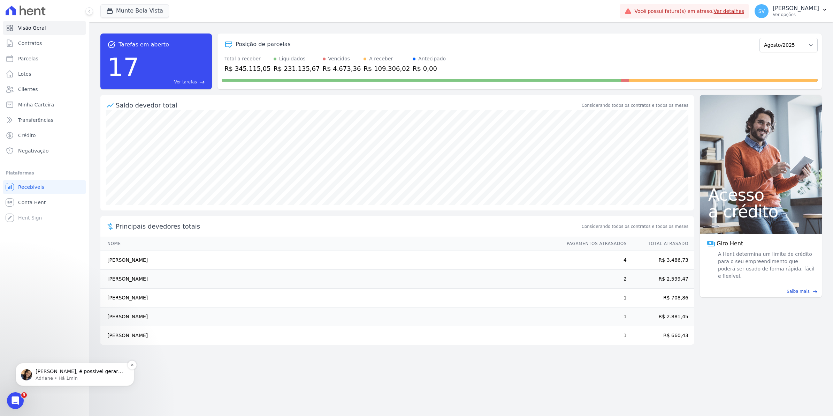
click at [53, 371] on p "[PERSON_NAME], é possível gerar avulso e a informação do arquivo é disponibiliz…" at bounding box center [81, 371] width 90 height 7
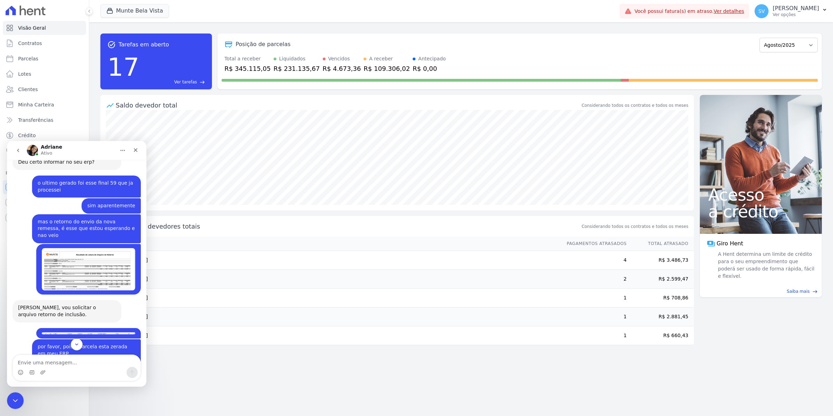
scroll to position [5710, 0]
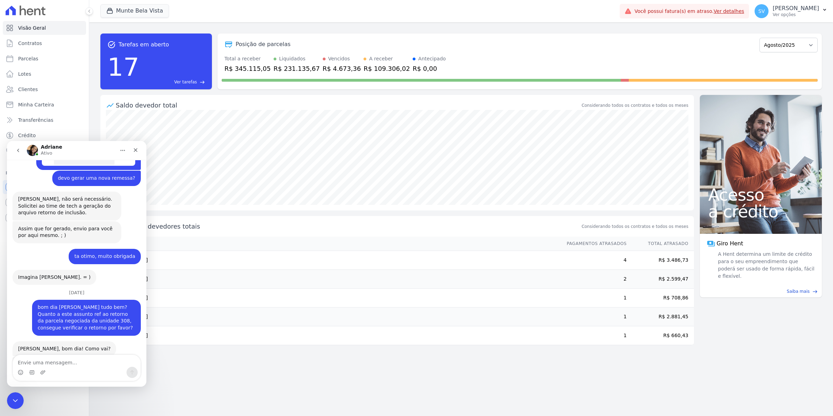
click at [49, 359] on textarea "Envie uma mensagem..." at bounding box center [77, 361] width 128 height 12
type textarea "m"
type textarea "estranho que fiz isso e nao veio nada"
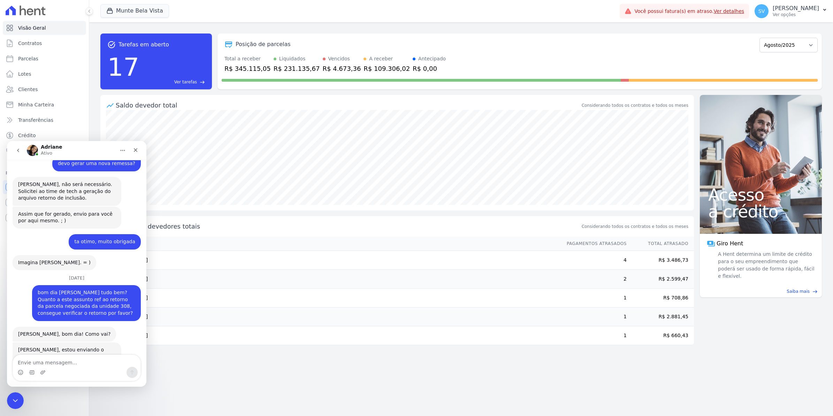
scroll to position [5761, 0]
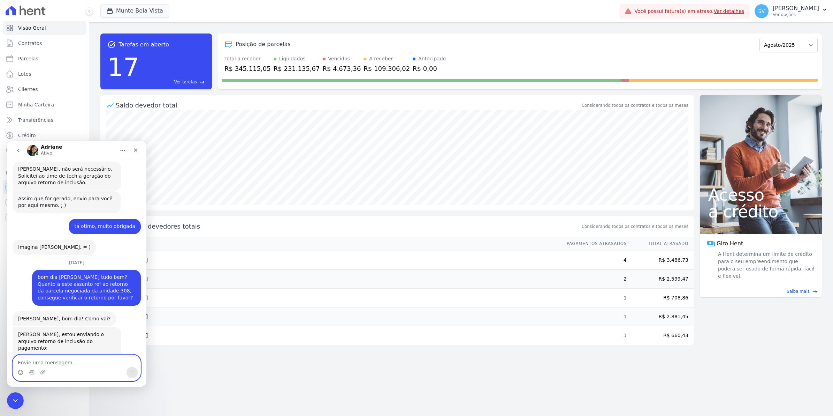
click at [74, 366] on textarea "Envie uma mensagem..." at bounding box center [77, 361] width 128 height 12
type textarea "isso"
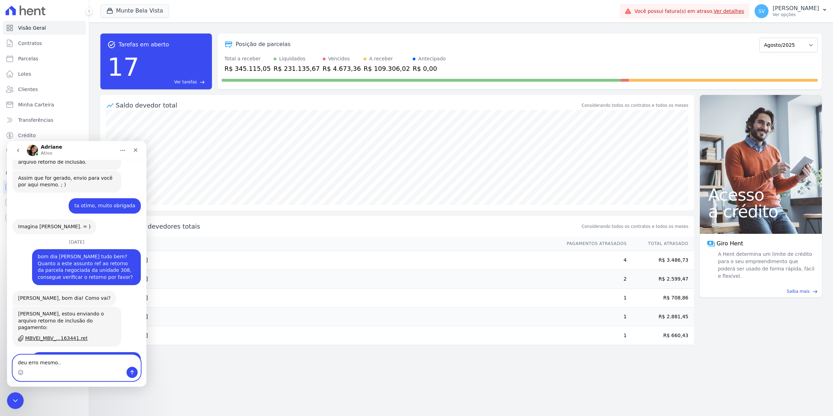
type textarea "deu erro mesmo..."
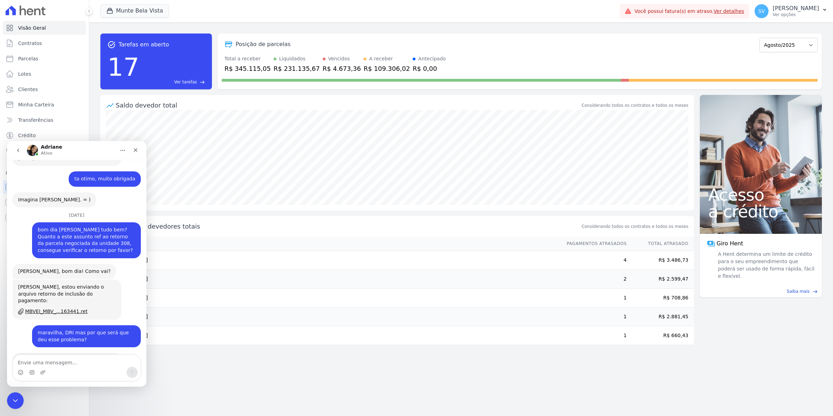
scroll to position [5857, 0]
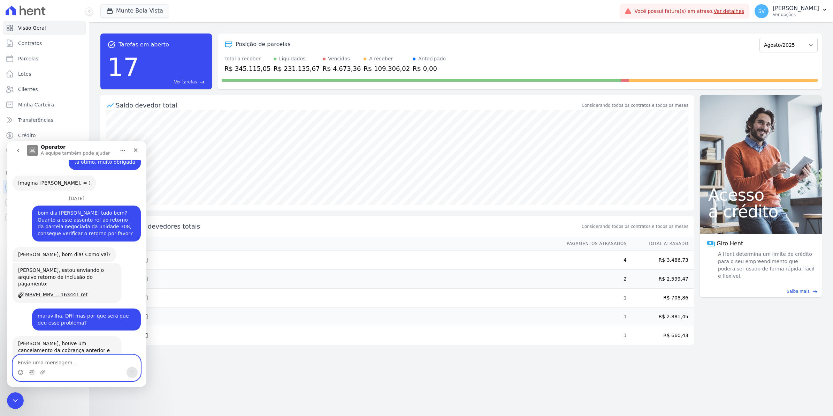
click at [70, 361] on textarea "Envie uma mensagem..." at bounding box center [77, 361] width 128 height 12
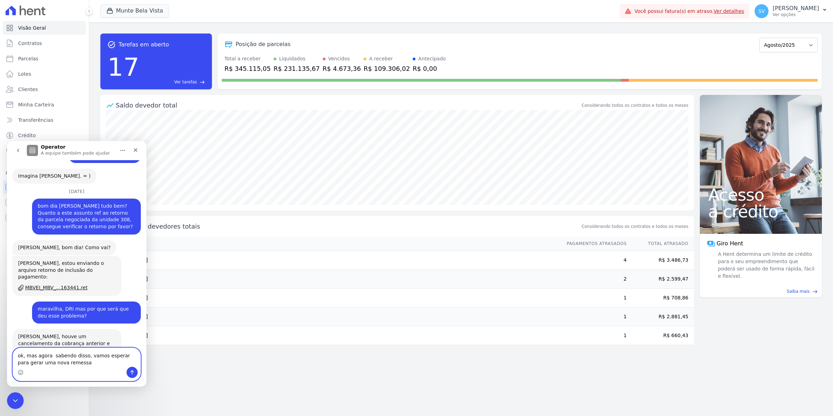
click at [70, 361] on textarea "ok, mas agora sabendo disso, vamos esperar para gerar uma nova remessa" at bounding box center [77, 357] width 128 height 19
type textarea "ok, mas agora sabendo disso, vamos esperar para gerar uma nova remessa nos próx…"
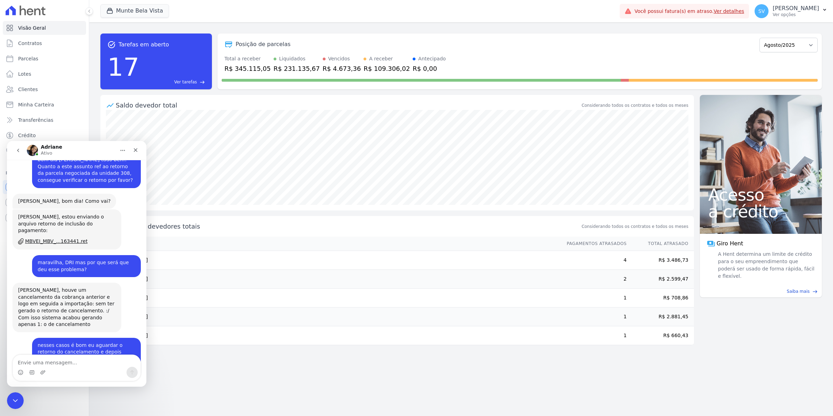
scroll to position [5928, 0]
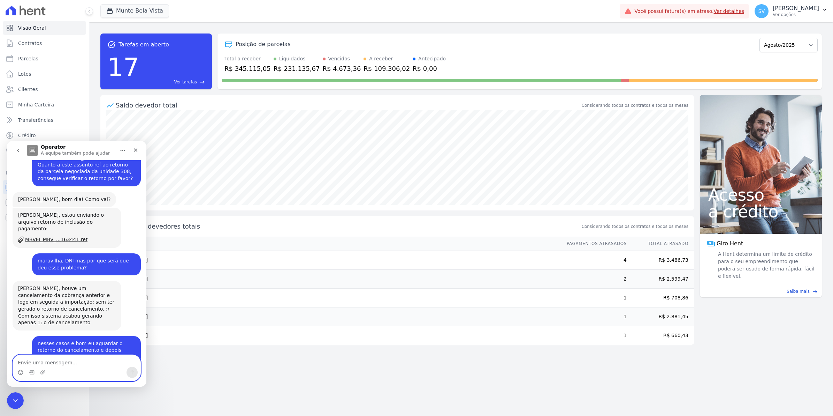
click at [70, 364] on textarea "Envie uma mensagem..." at bounding box center [77, 361] width 128 height 12
click at [23, 370] on icon "Selecionador de Emoji" at bounding box center [21, 372] width 6 height 6
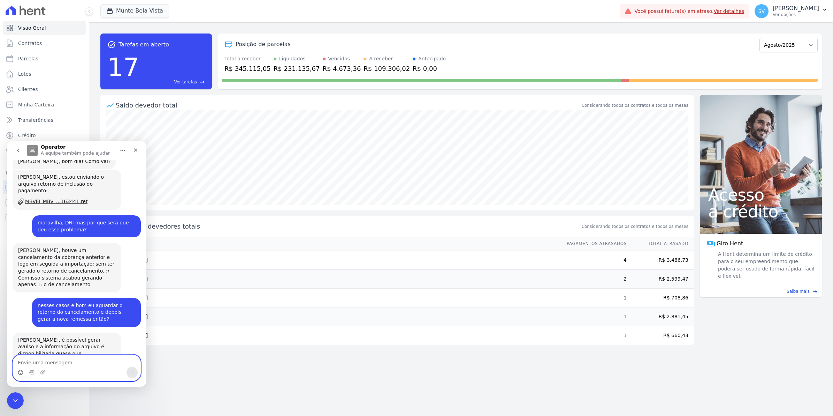
scroll to position [5980, 0]
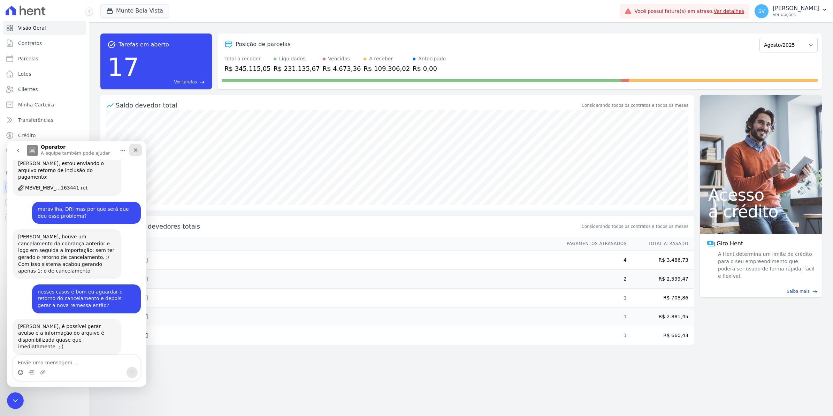
click at [136, 149] on icon "Fechar" at bounding box center [136, 150] width 6 height 6
